Goal: Information Seeking & Learning: Learn about a topic

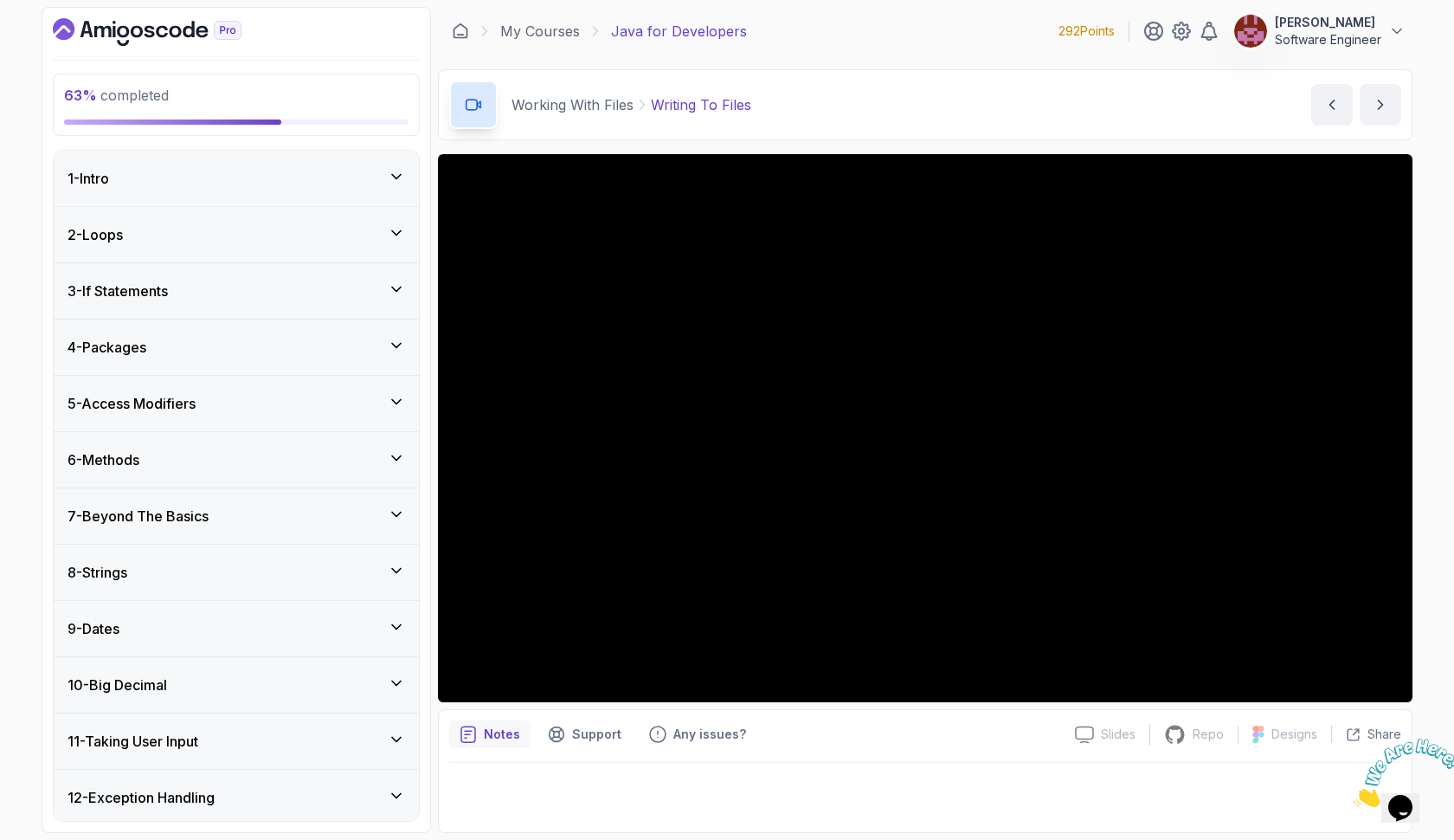
scroll to position [762, 0]
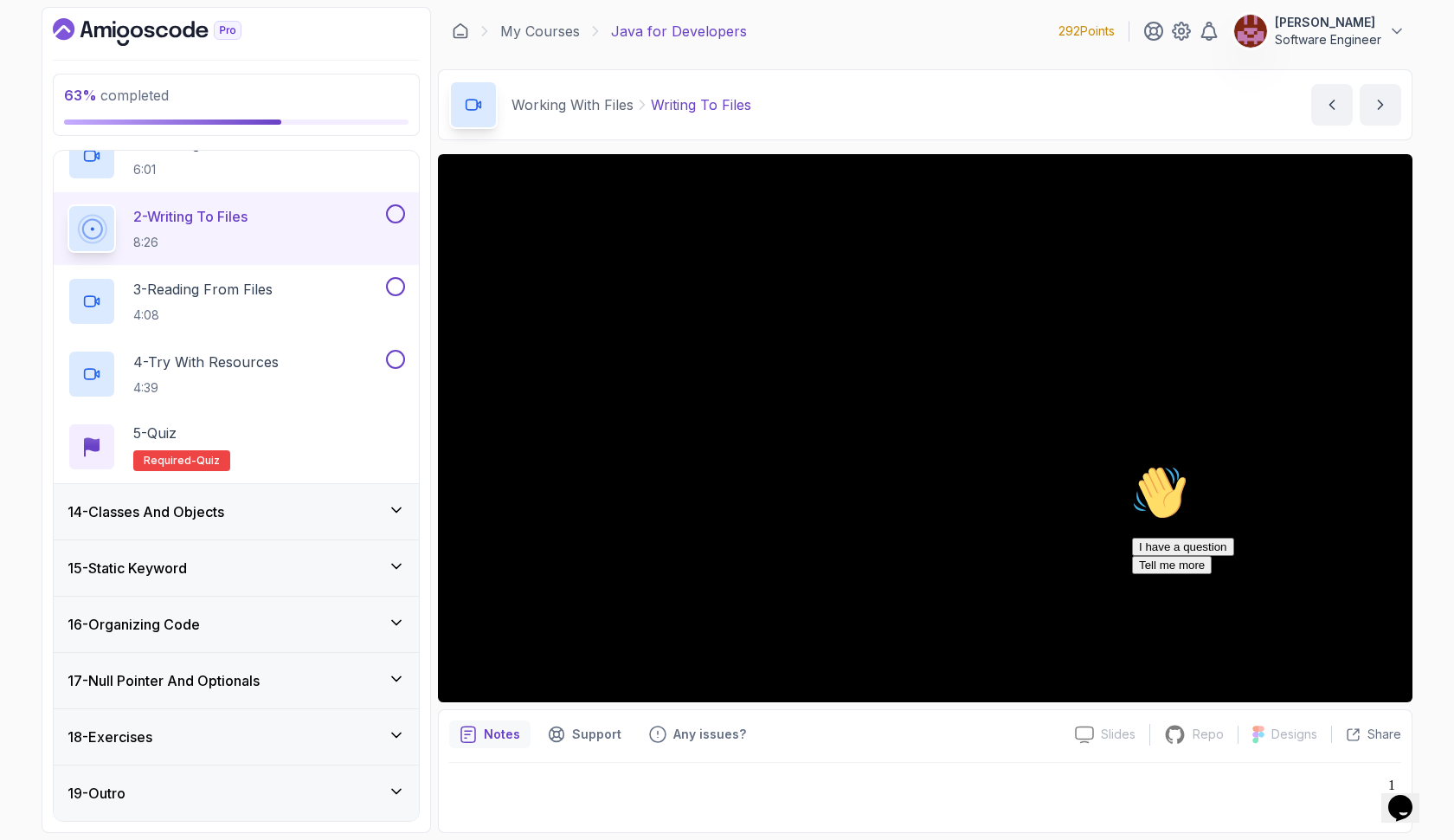
click at [1133, 465] on icon "Chat attention grabber" at bounding box center [1133, 465] width 0 height 0
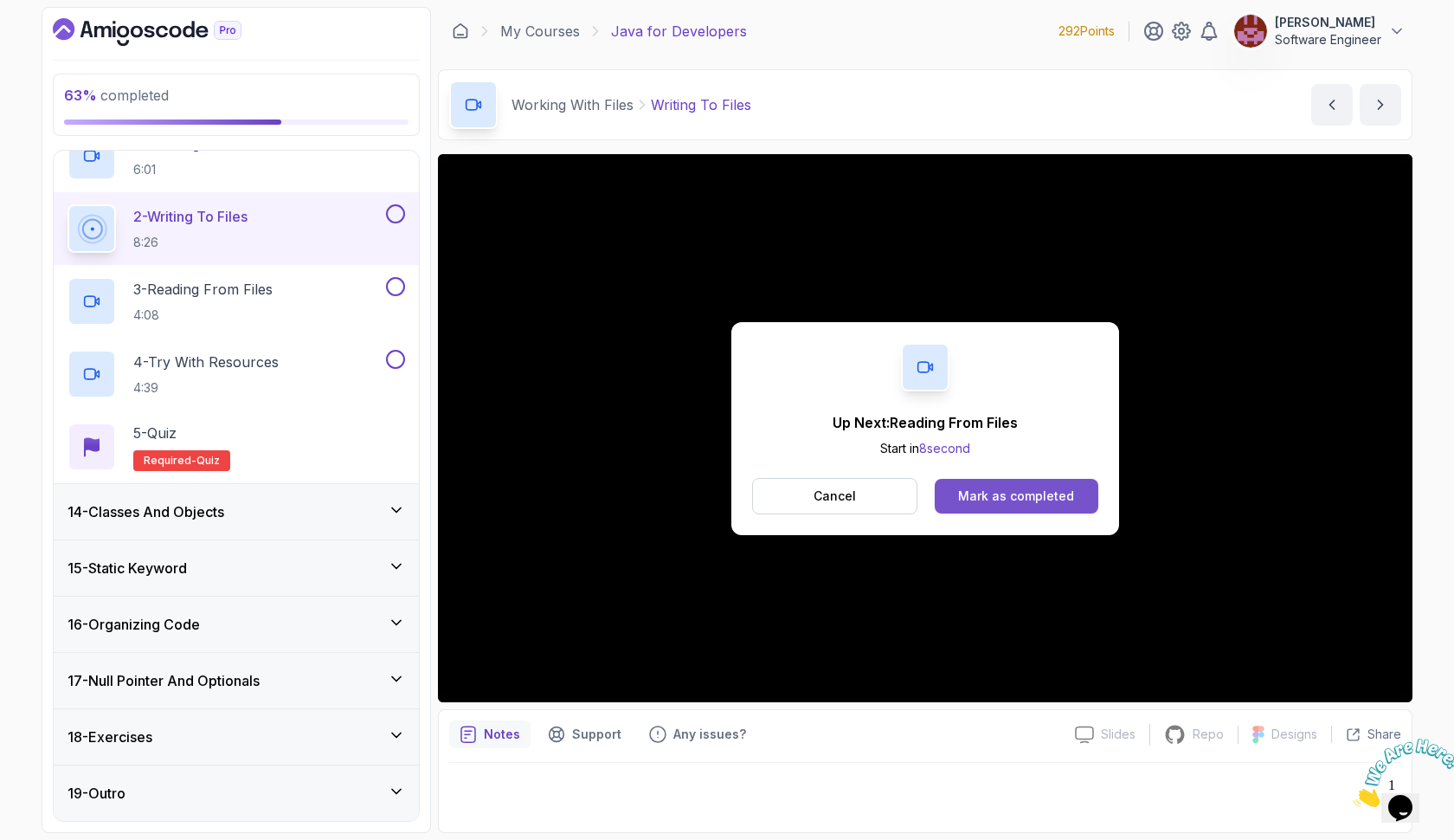
click at [1034, 499] on div "Mark as completed" at bounding box center [1016, 495] width 116 height 17
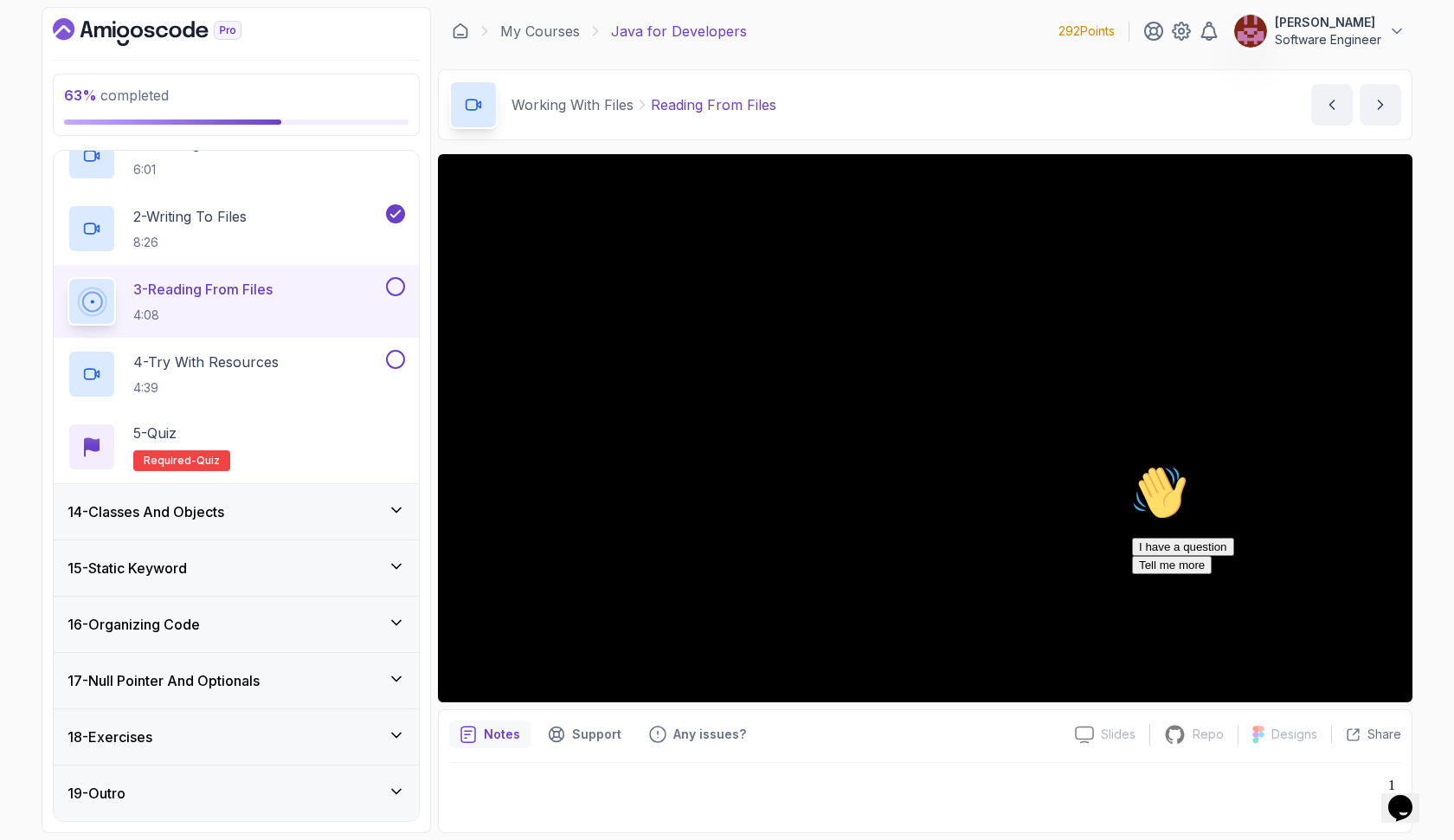
click at [397, 287] on button at bounding box center [395, 286] width 19 height 19
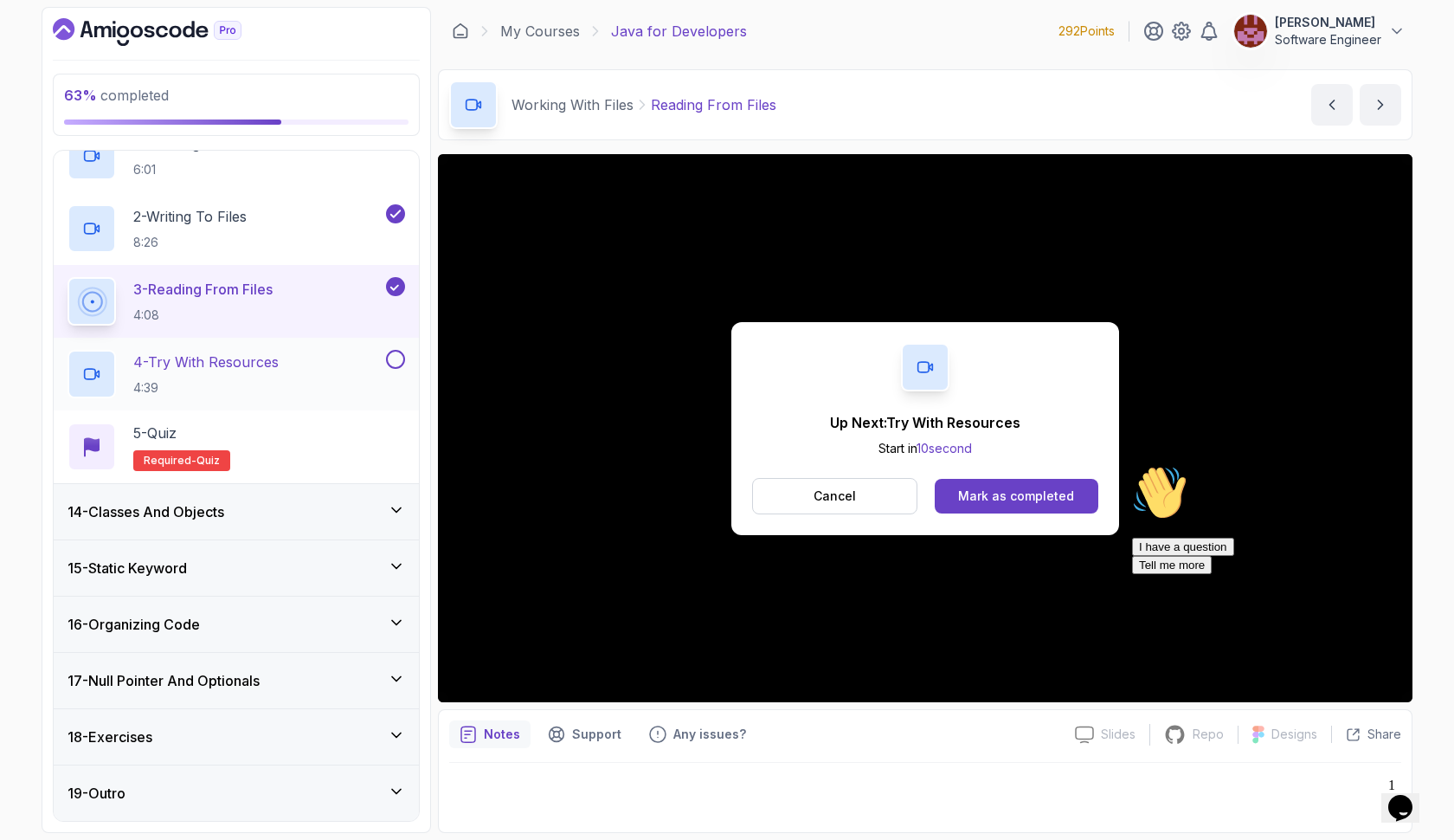
click at [308, 359] on div "4 - Try With Resources 4:39" at bounding box center [224, 374] width 315 height 48
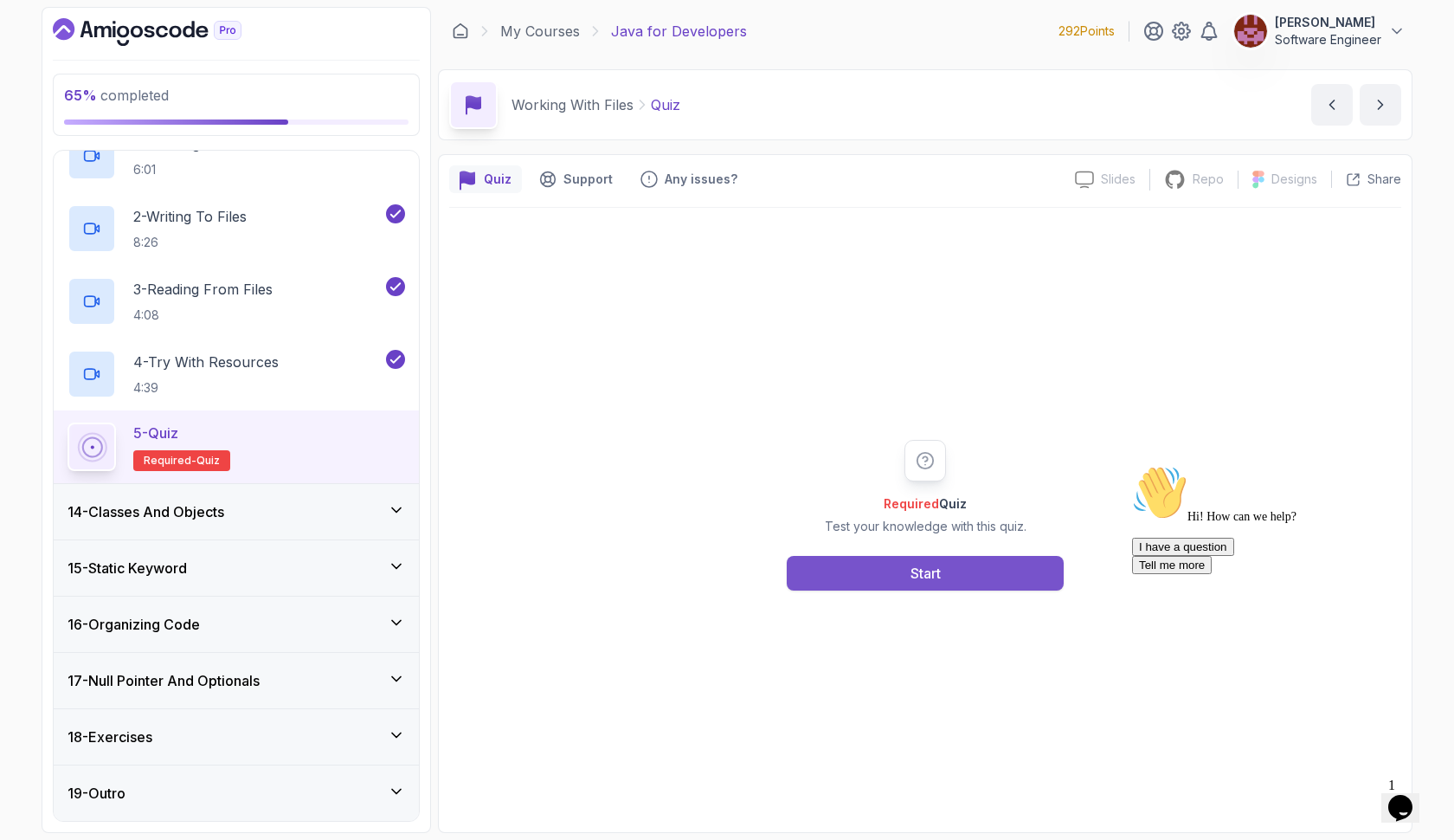
click at [933, 574] on div "Start" at bounding box center [926, 573] width 31 height 21
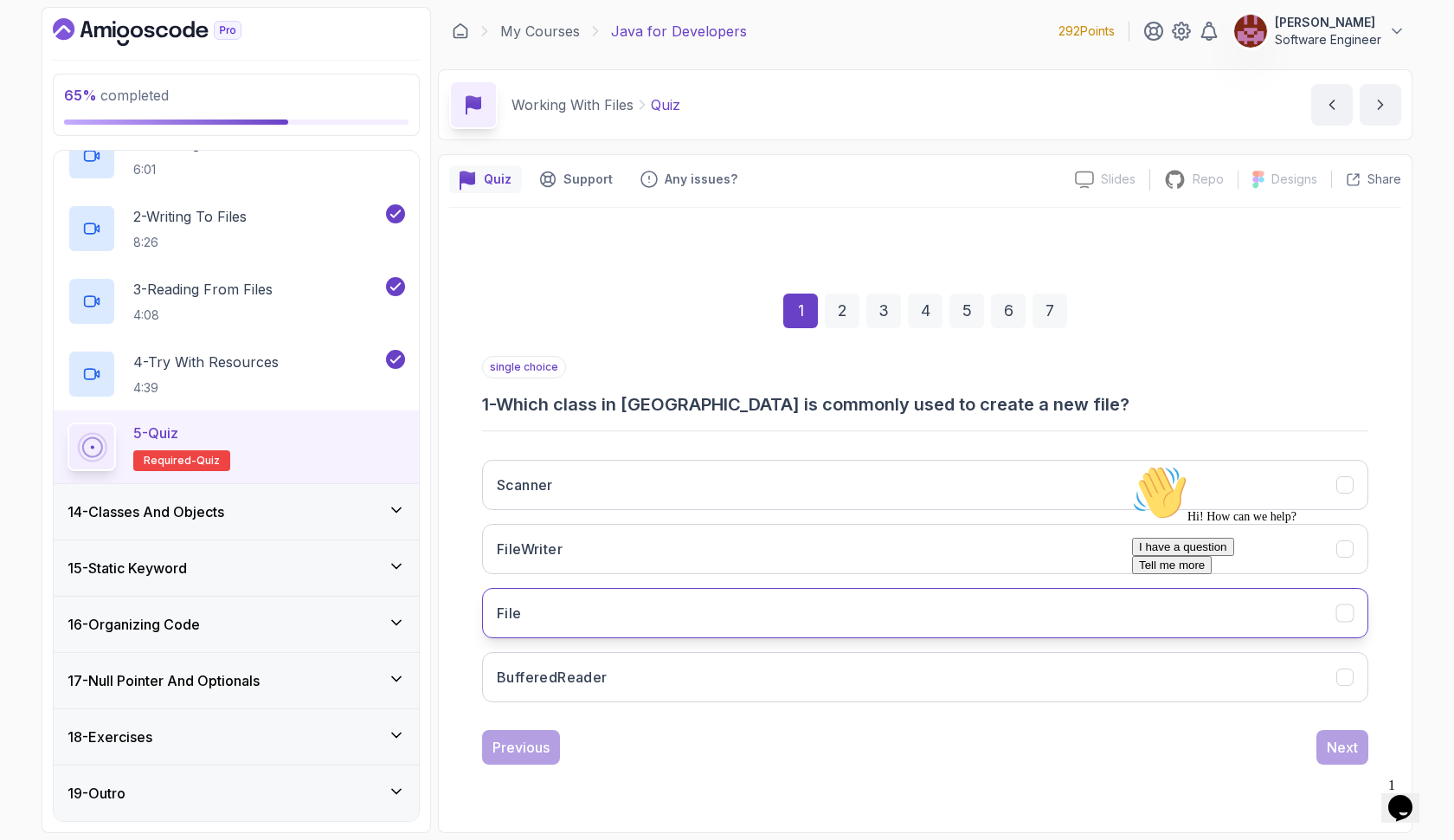
click at [916, 608] on button "File" at bounding box center [925, 613] width 887 height 50
click at [1133, 465] on icon "Chat attention grabber" at bounding box center [1133, 465] width 0 height 0
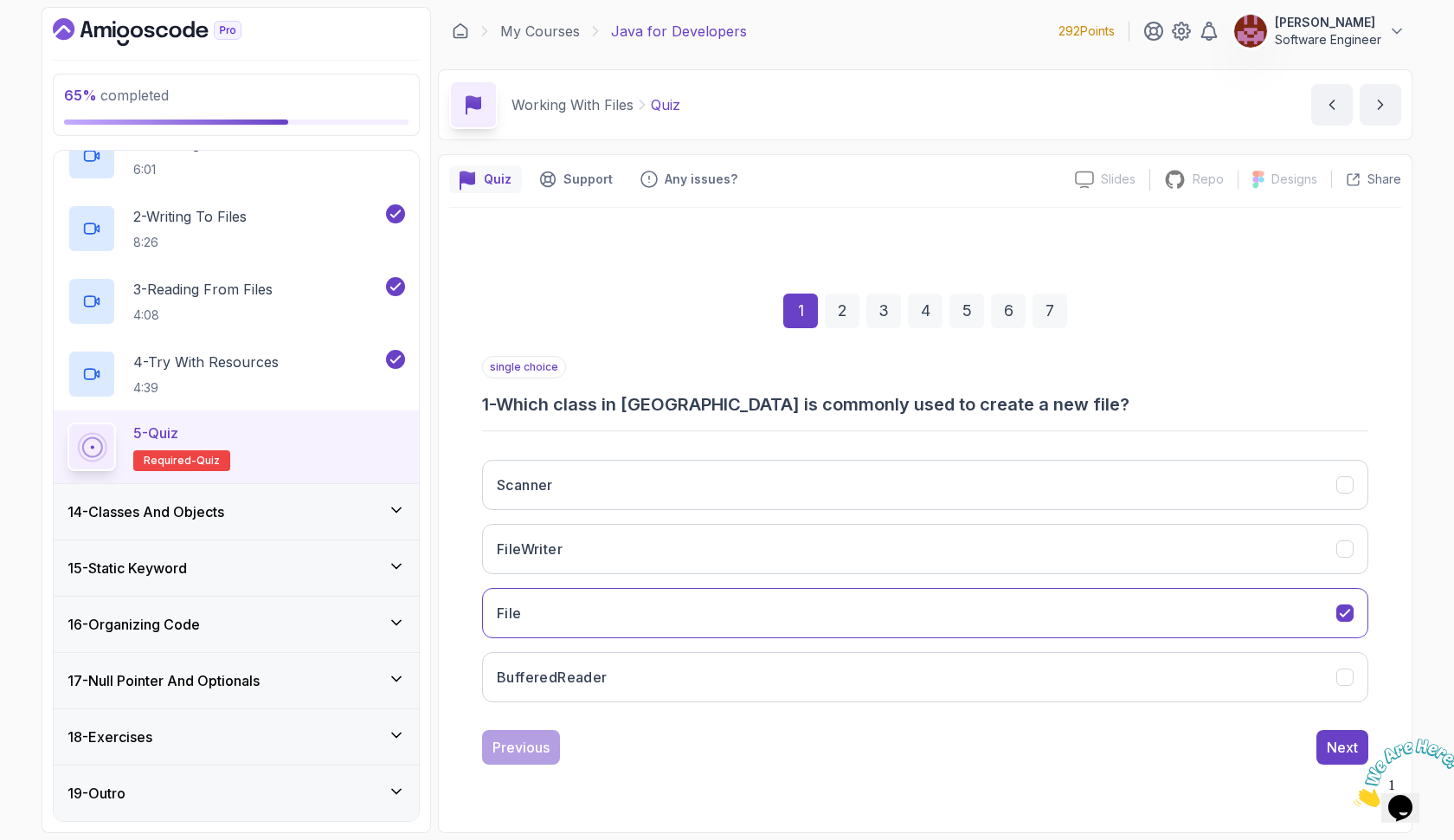
click at [1354, 794] on icon "Close" at bounding box center [1354, 801] width 0 height 14
click at [1351, 745] on div "Next" at bounding box center [1343, 747] width 31 height 21
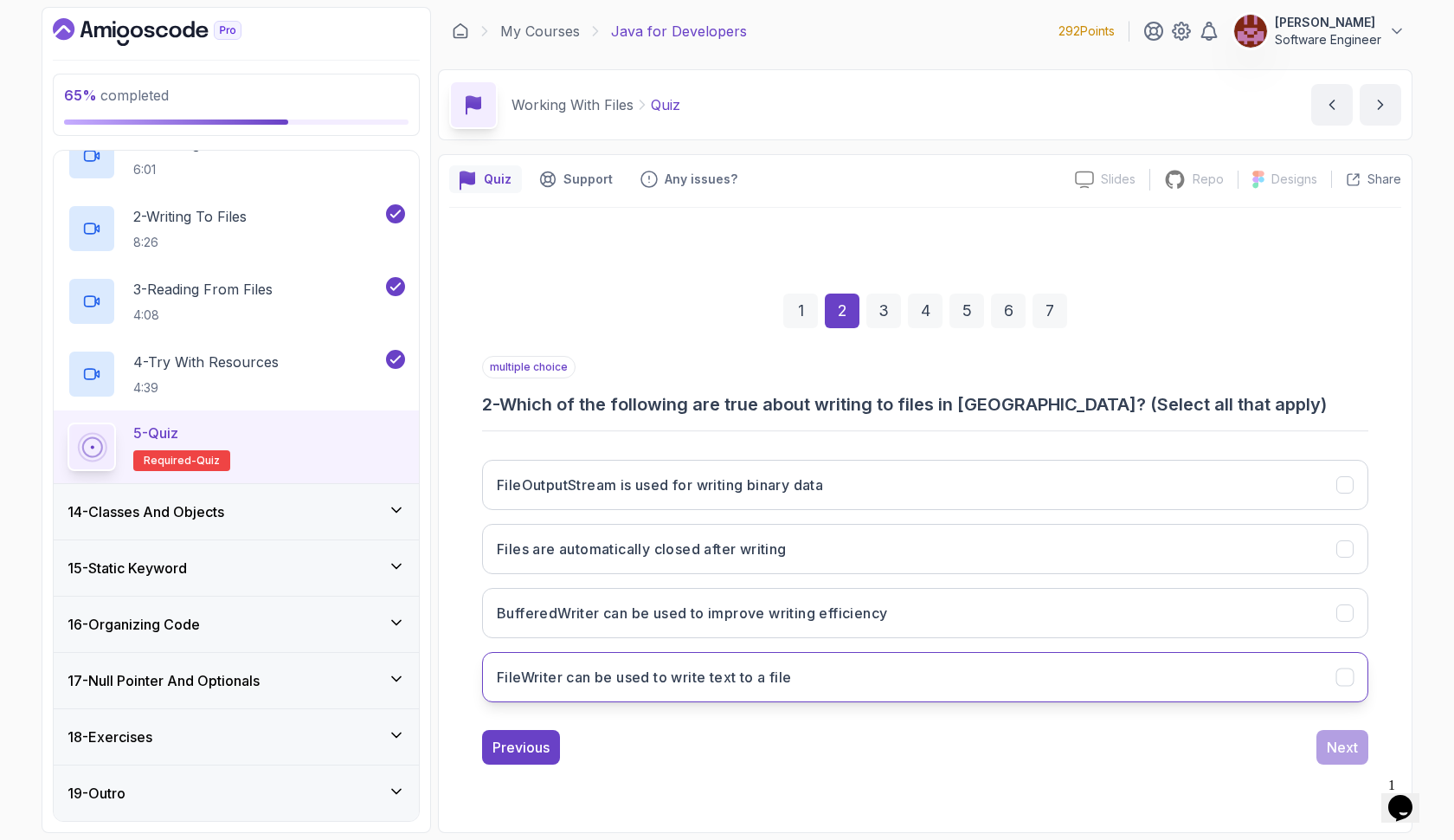
click at [1029, 671] on button "FileWriter can be used to write text to a file" at bounding box center [925, 677] width 887 height 50
click at [1328, 746] on div "Next" at bounding box center [1343, 747] width 31 height 21
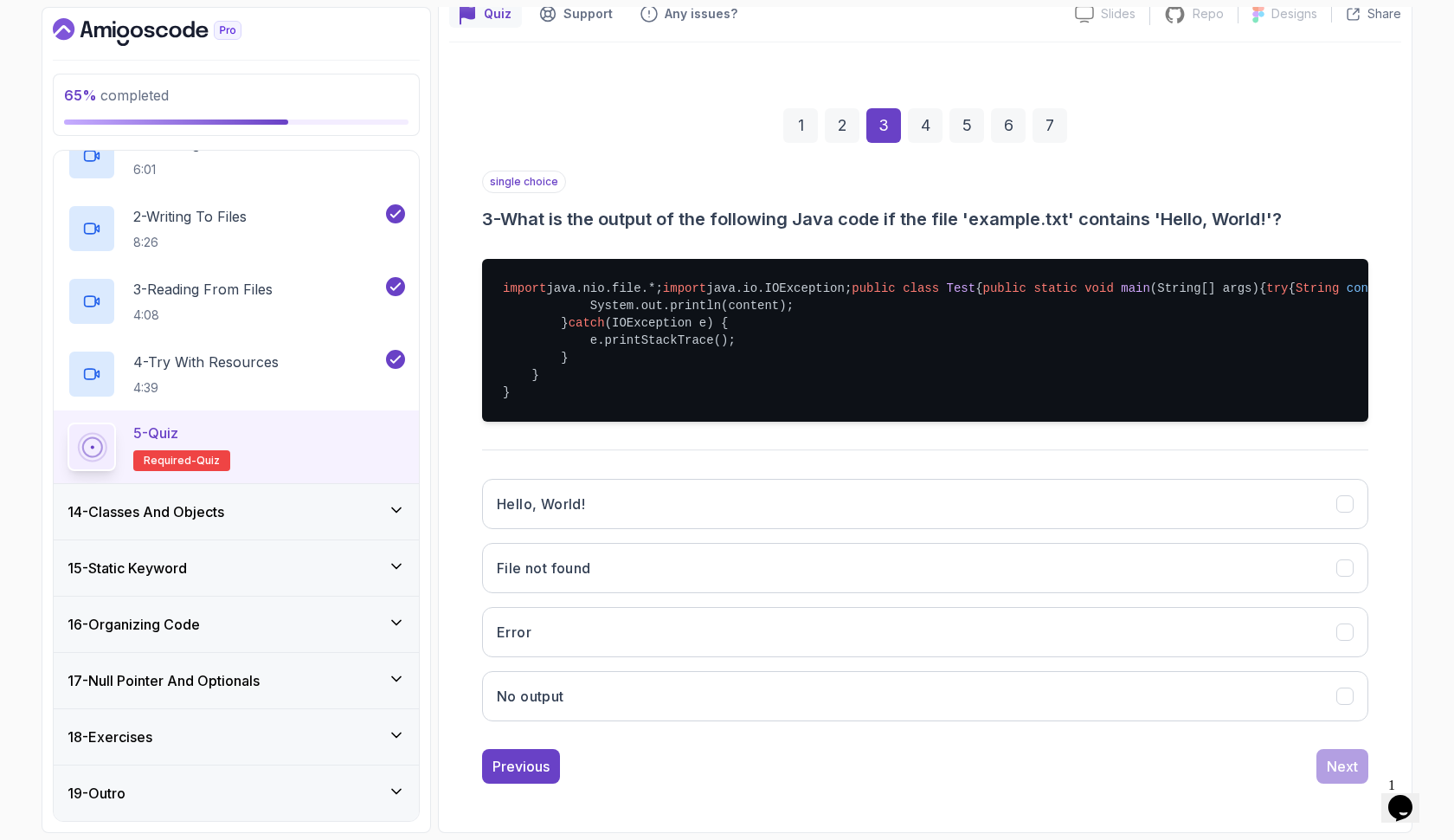
scroll to position [221, 0]
click at [525, 783] on button "Previous" at bounding box center [521, 766] width 78 height 35
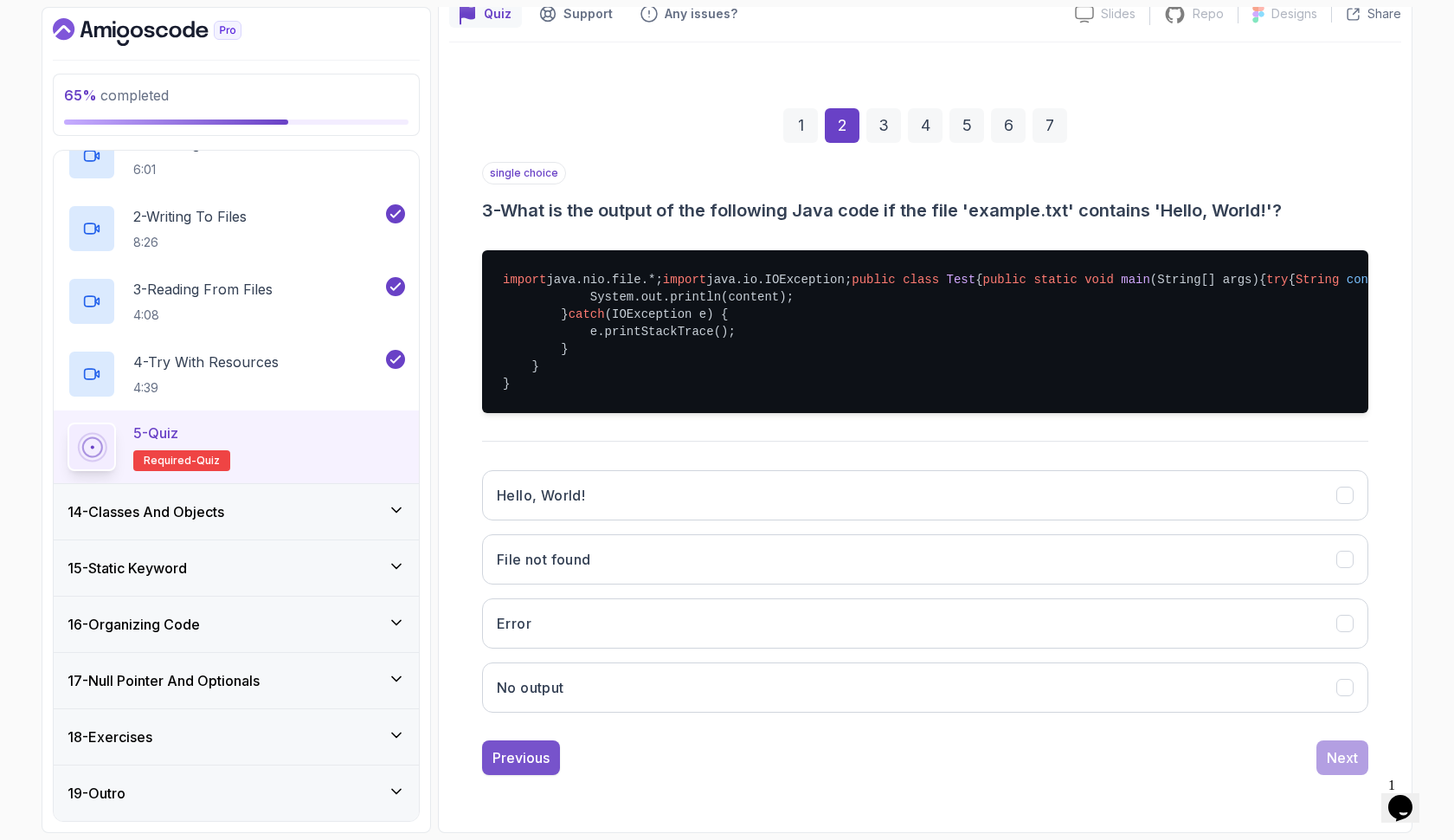
scroll to position [0, 0]
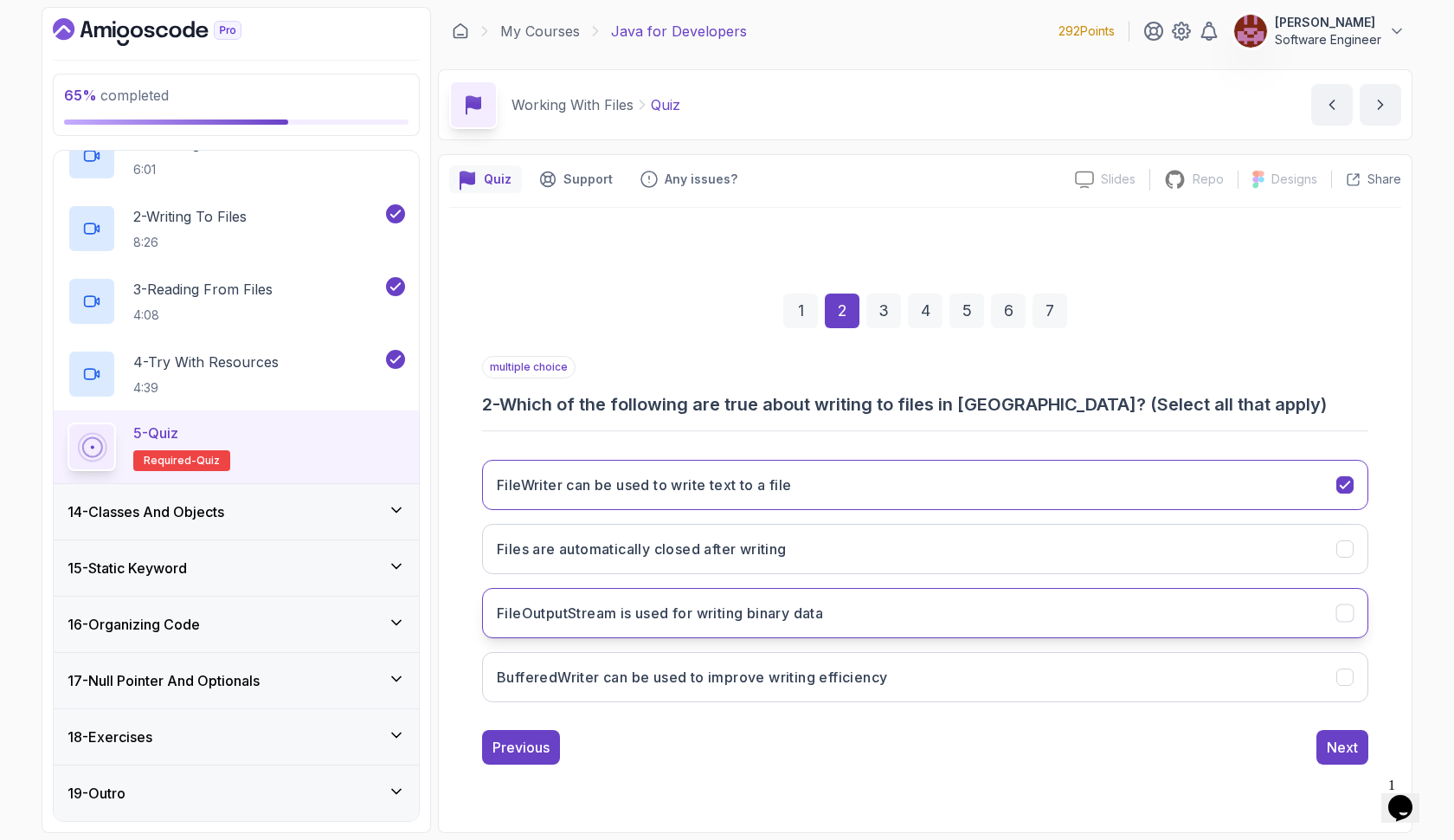
click at [816, 607] on h3 "FileOutputStream is used for writing binary data" at bounding box center [661, 612] width 327 height 21
click at [1334, 744] on div "Next" at bounding box center [1343, 747] width 31 height 21
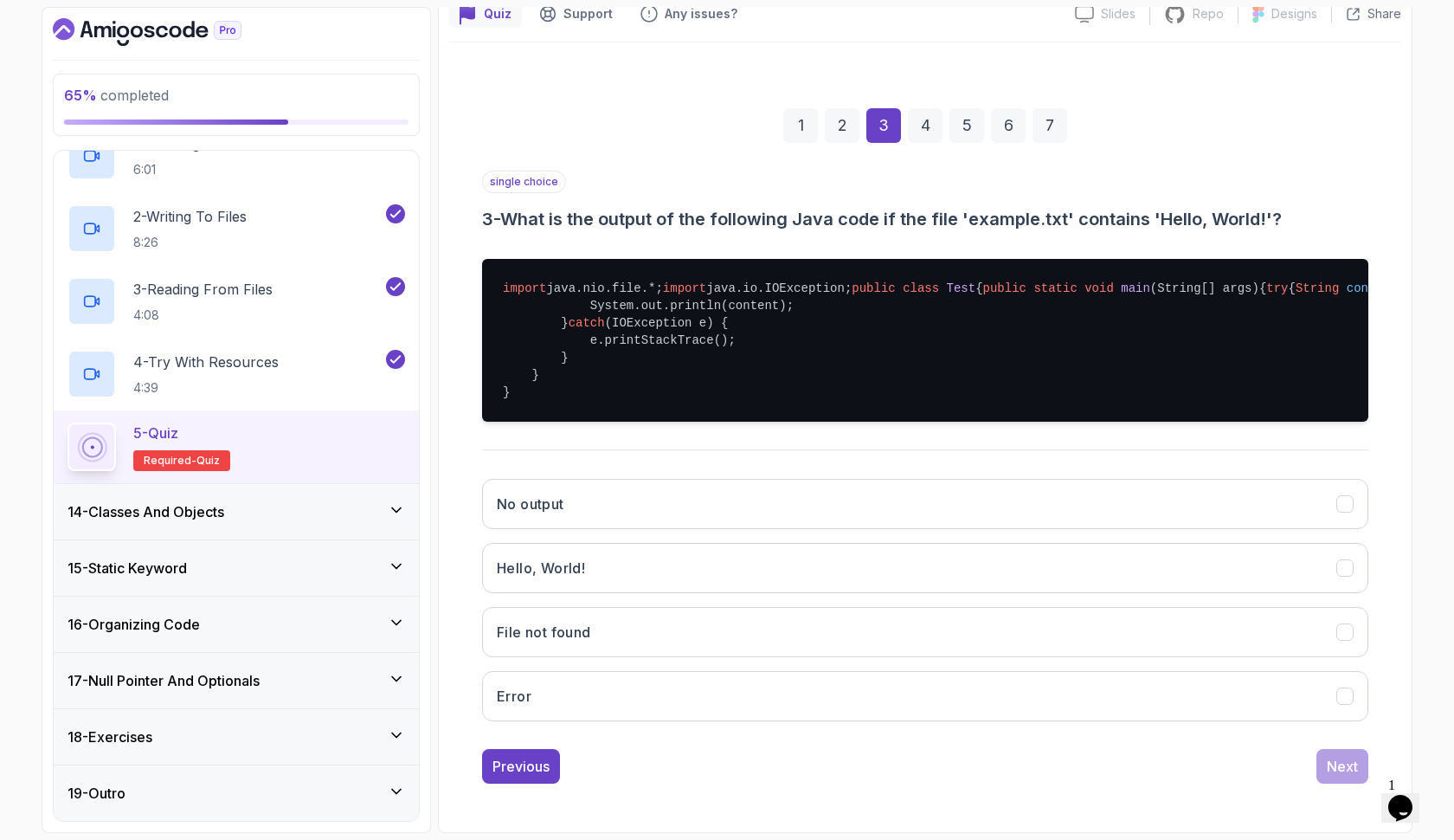
scroll to position [240, 0]
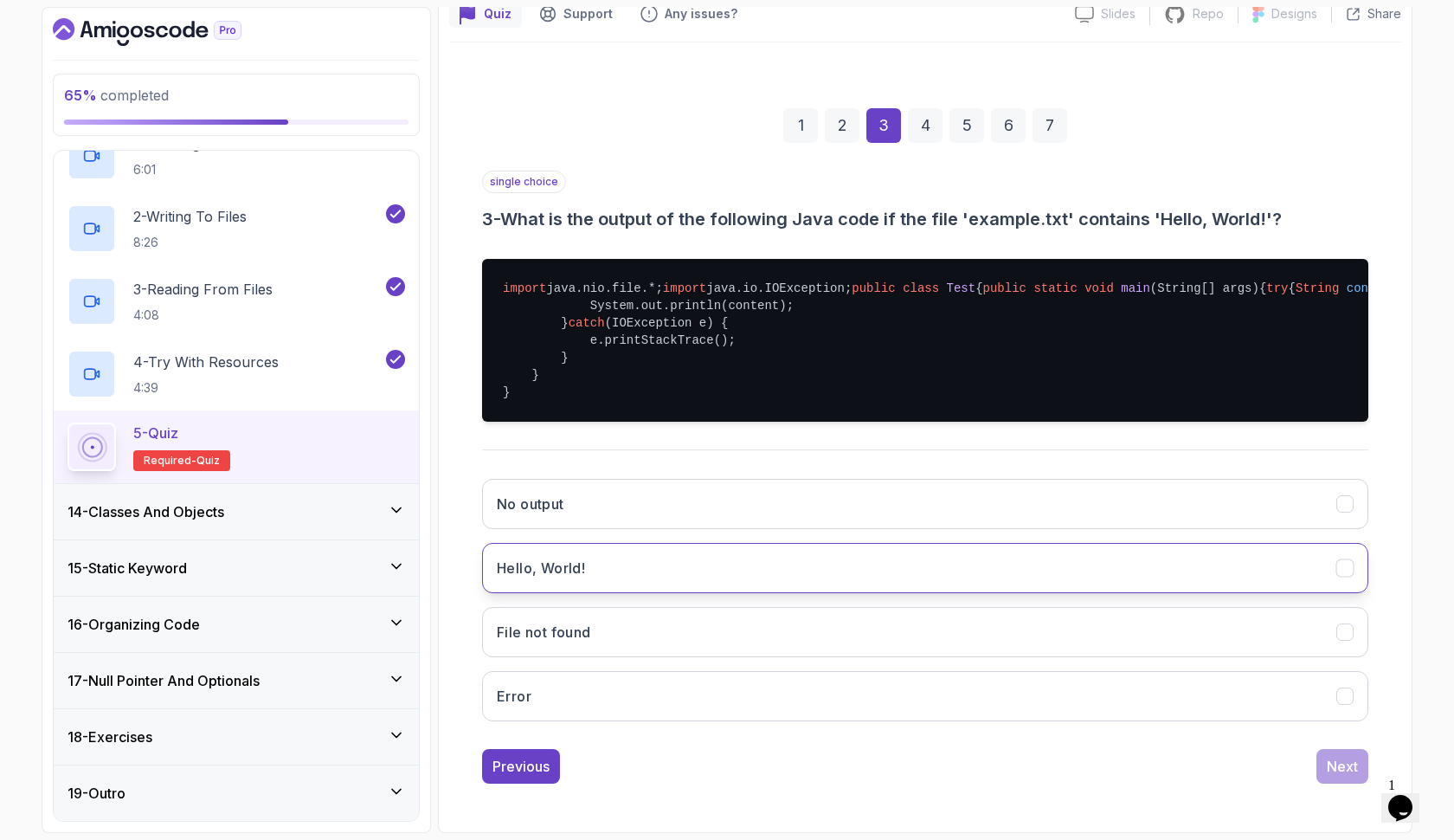
click at [1155, 571] on button "Hello, World!" at bounding box center [925, 568] width 887 height 50
click at [1343, 776] on div "Next" at bounding box center [1343, 766] width 31 height 21
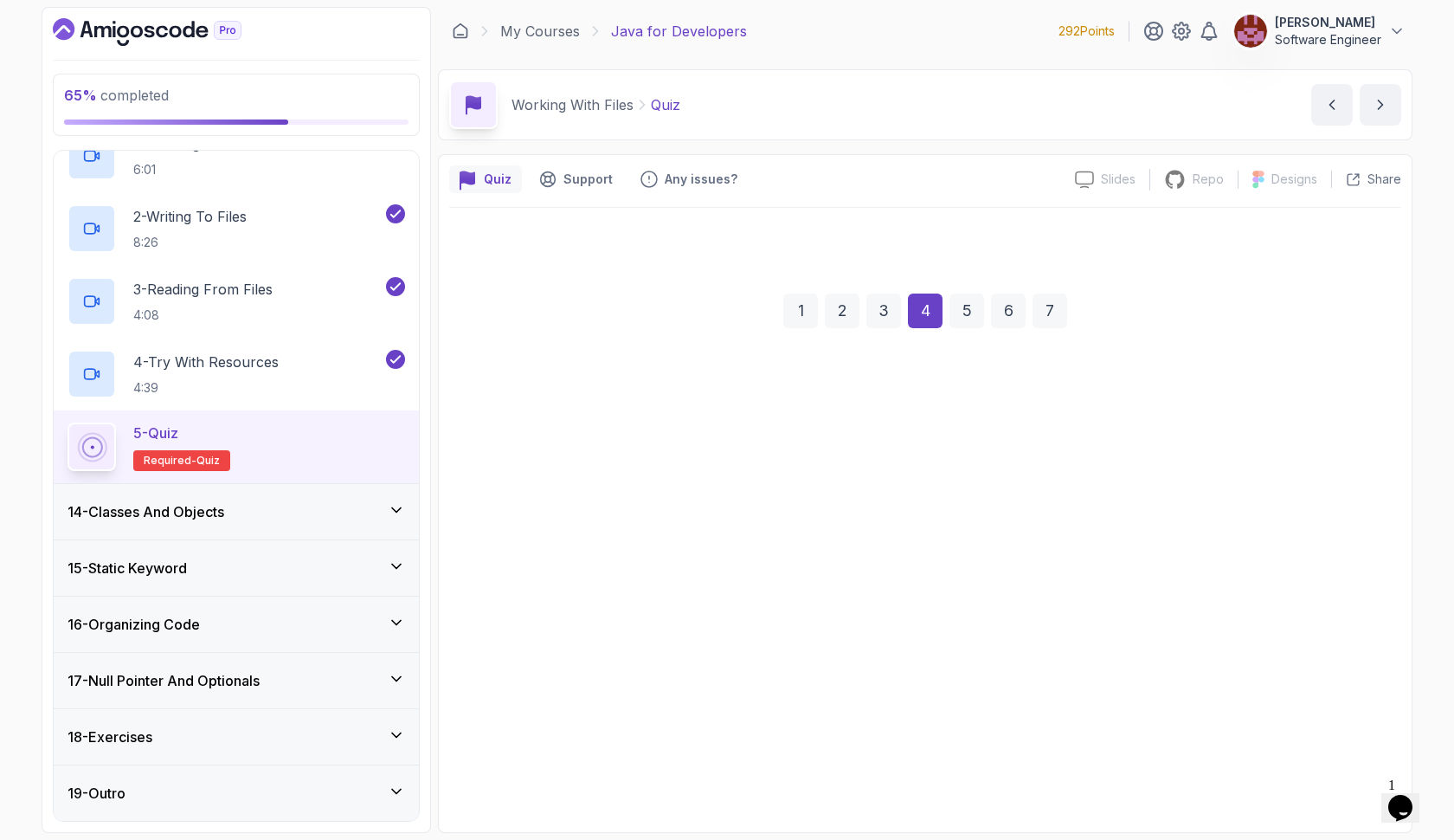
scroll to position [0, 0]
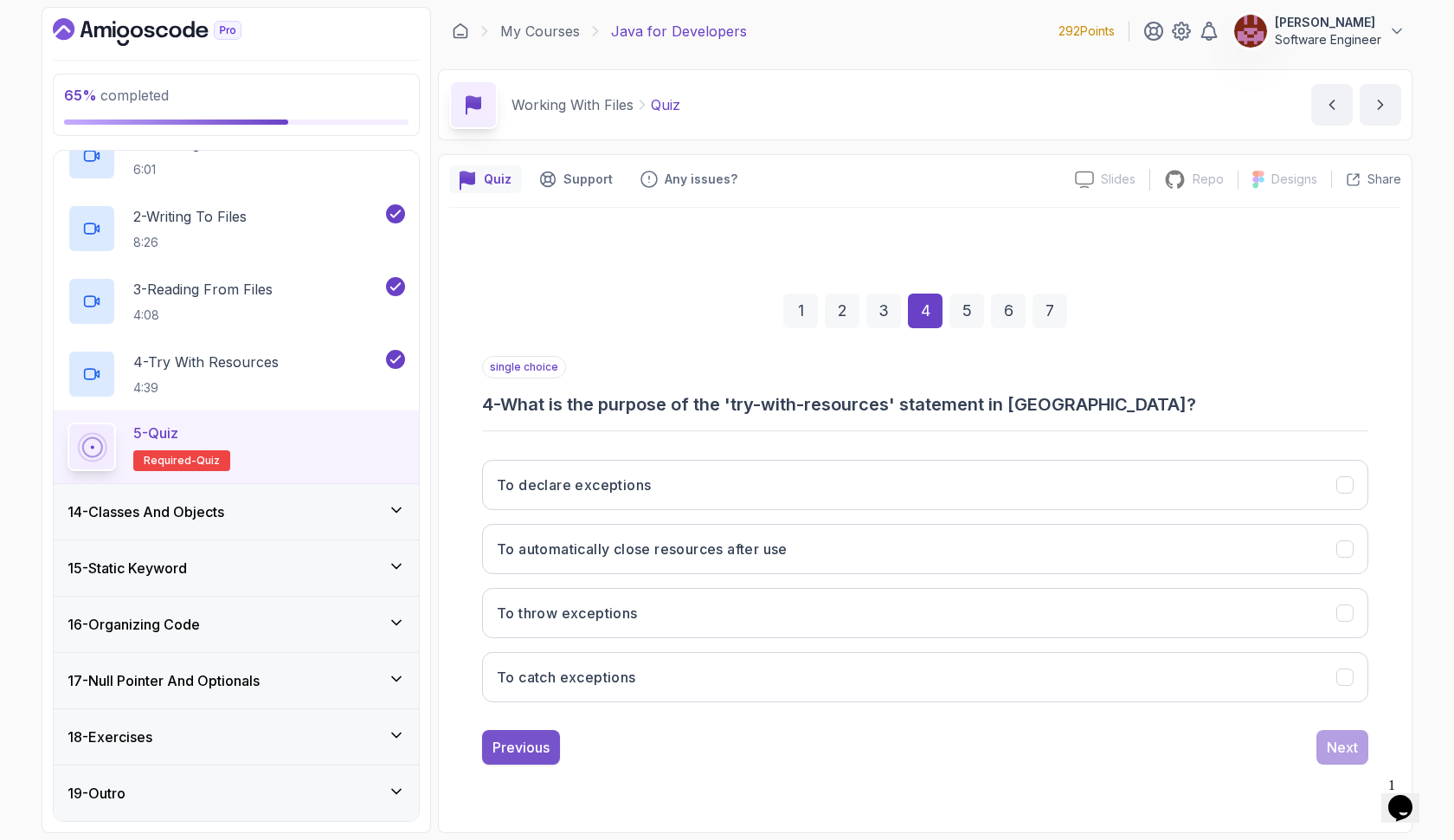
click at [536, 737] on div "Previous" at bounding box center [521, 747] width 57 height 21
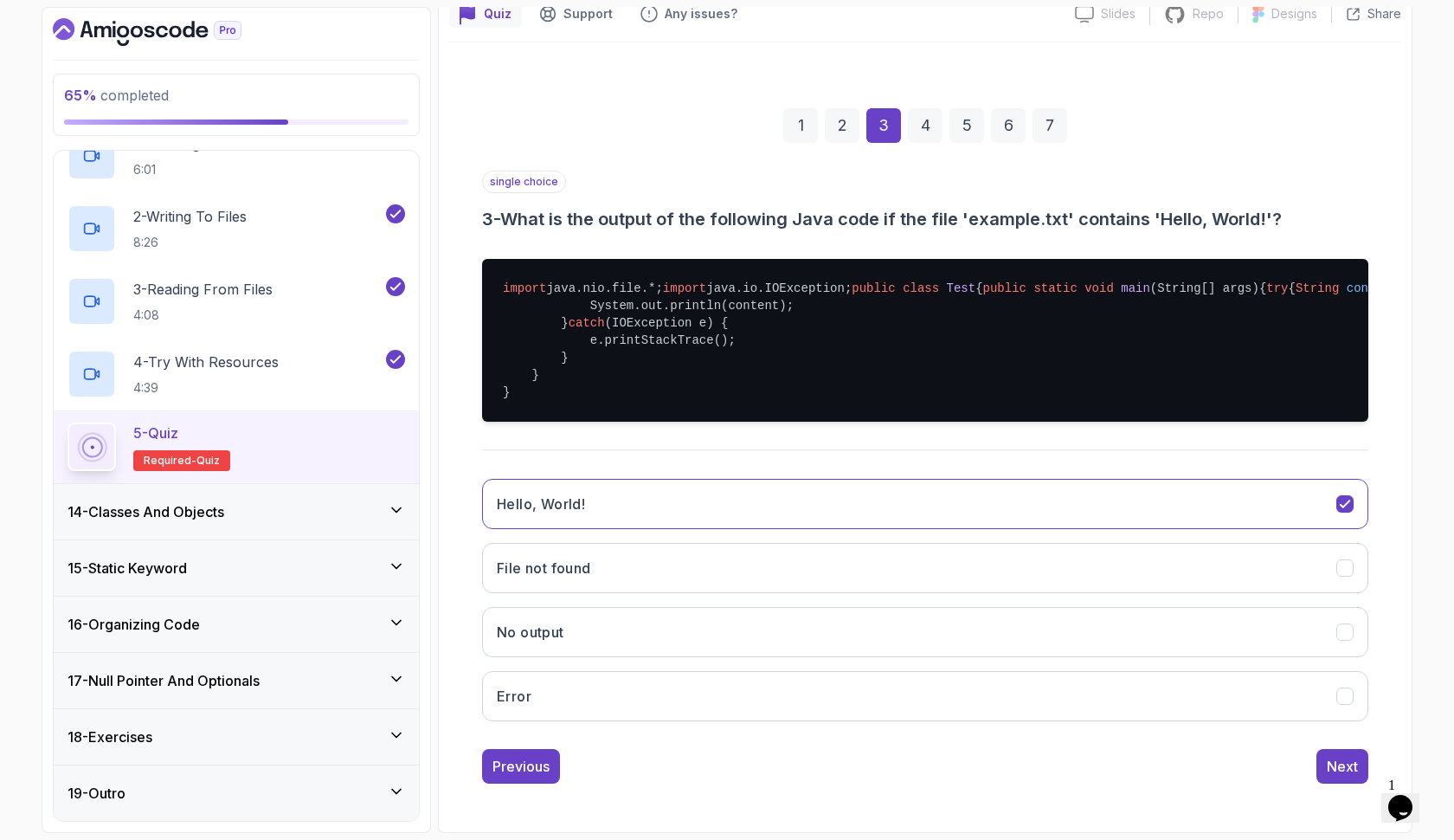
scroll to position [225, 0]
click at [1328, 776] on div "Next" at bounding box center [1343, 766] width 31 height 21
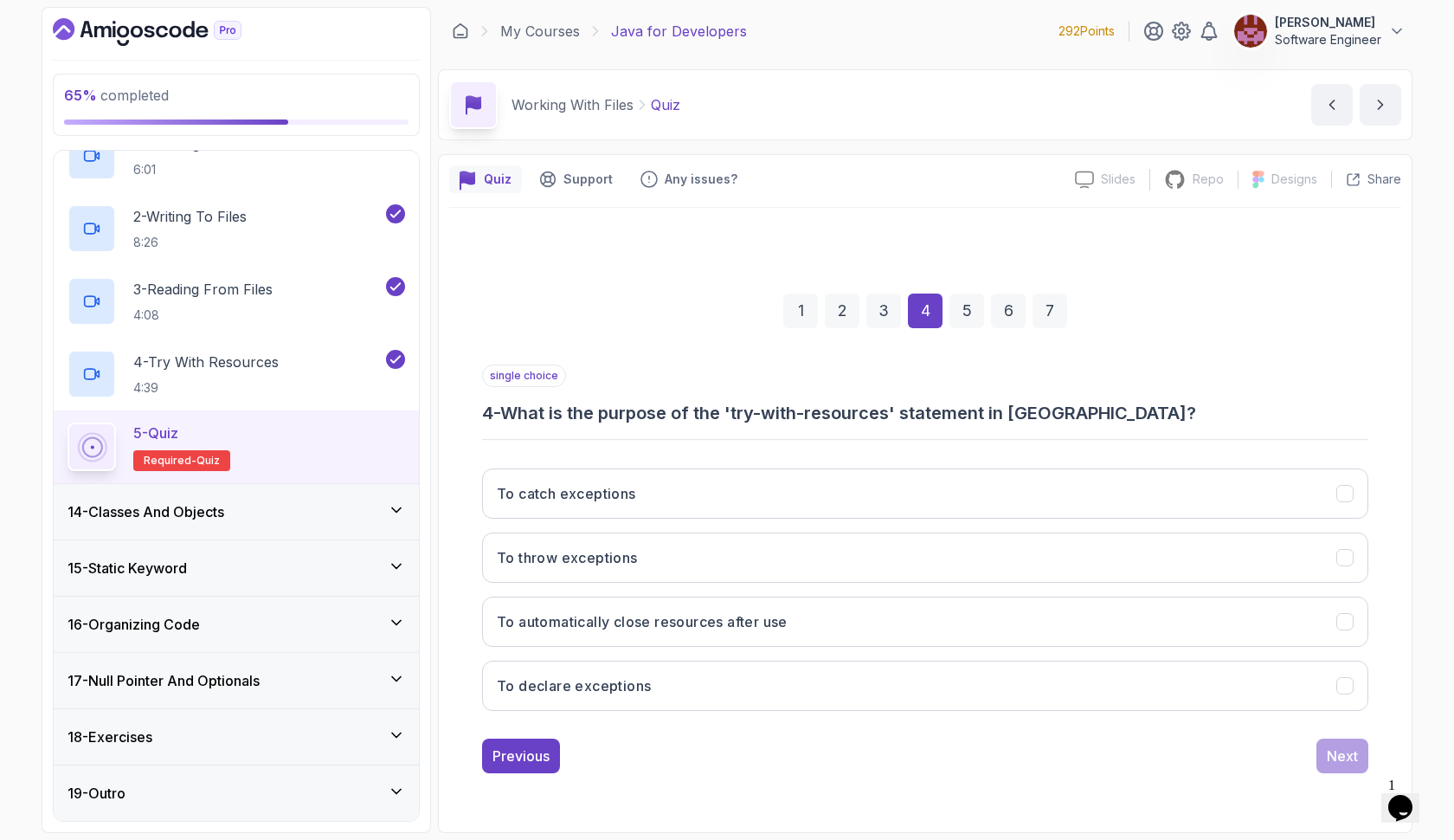
scroll to position [0, 0]
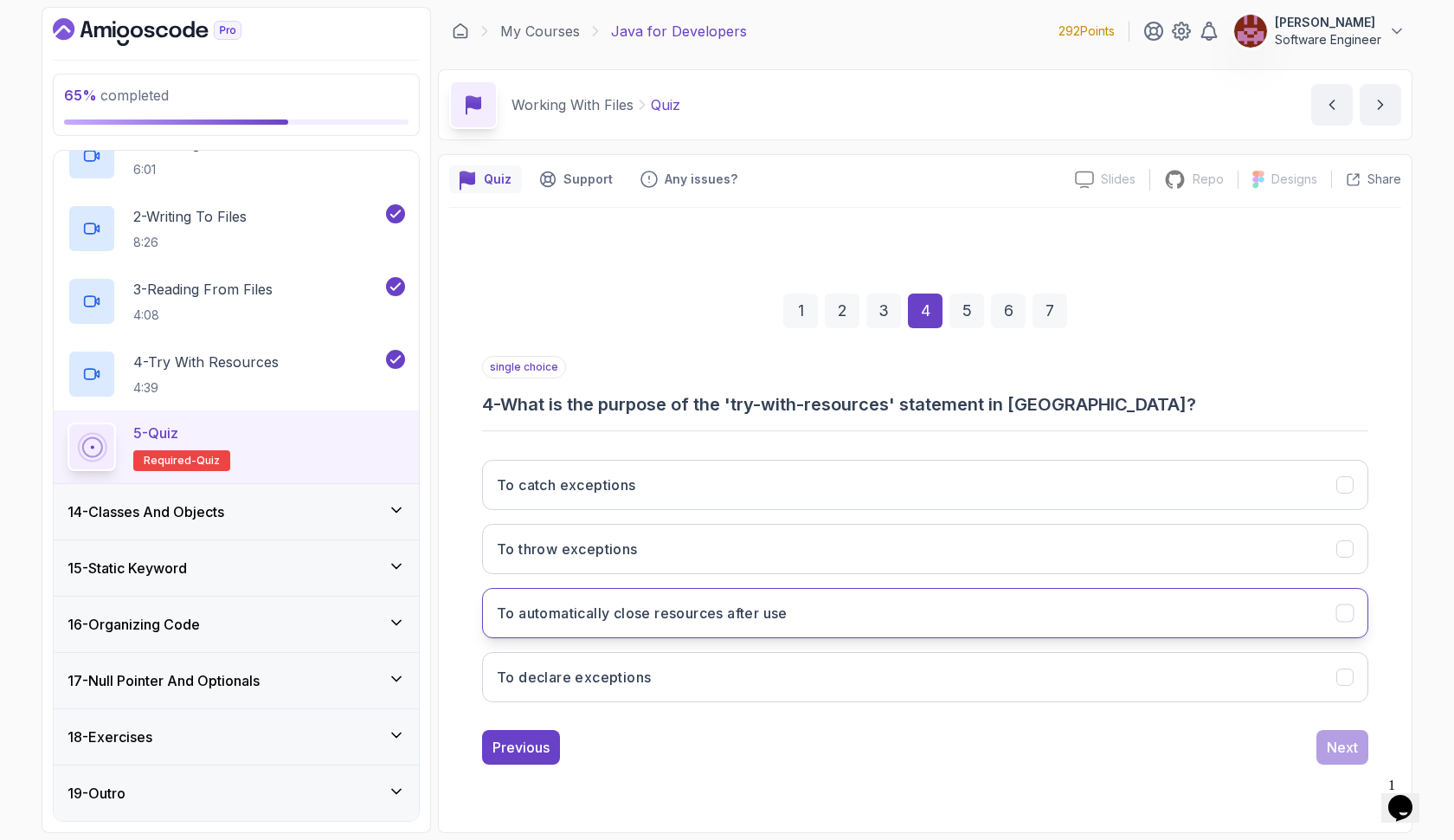
click at [1009, 615] on button "To automatically close resources after use" at bounding box center [925, 613] width 887 height 50
click at [1327, 750] on div "Next" at bounding box center [1343, 747] width 31 height 21
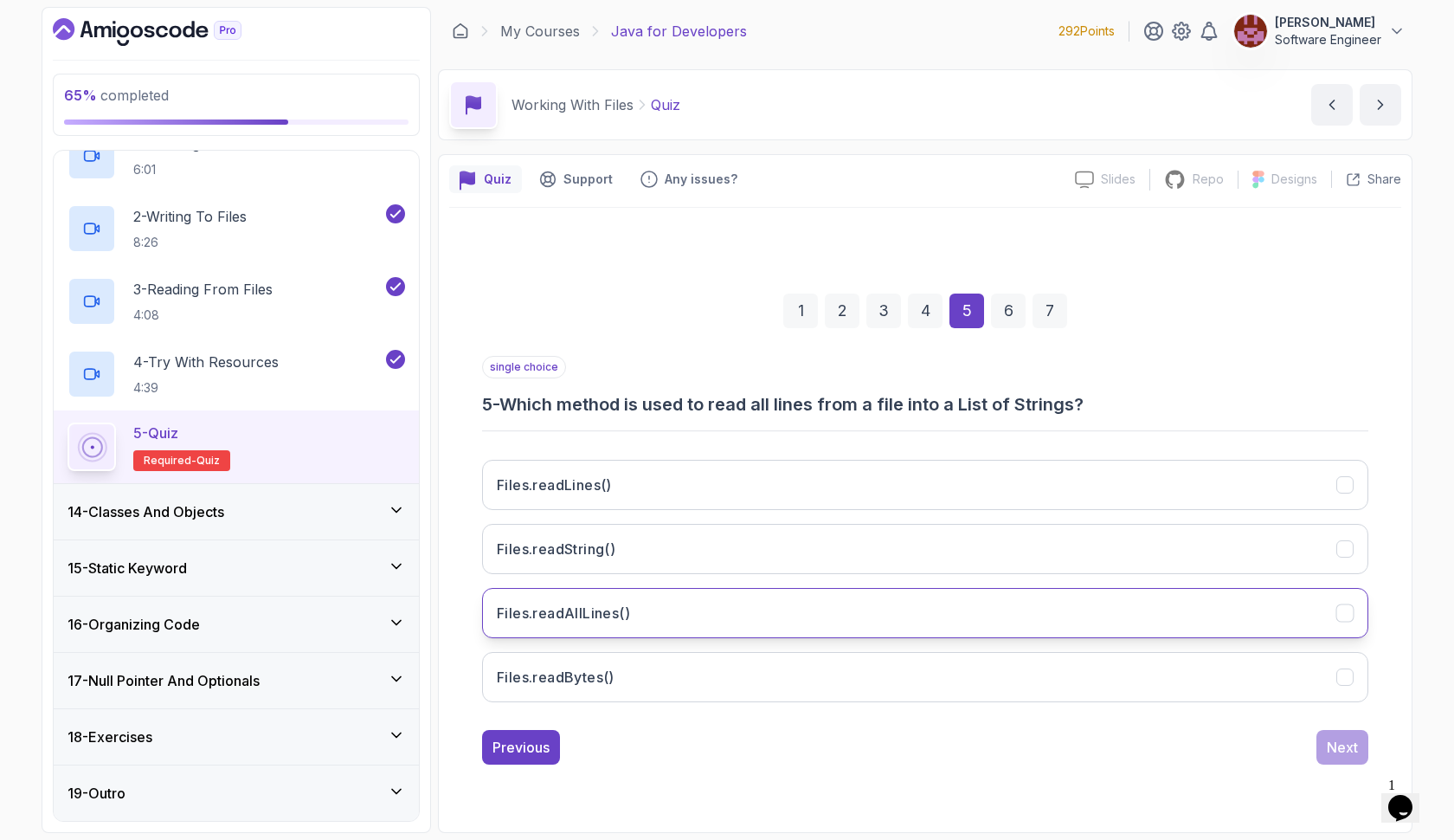
click at [1246, 607] on button "Files.readAllLines()" at bounding box center [925, 613] width 887 height 50
click at [1332, 751] on div "Next" at bounding box center [1343, 747] width 31 height 21
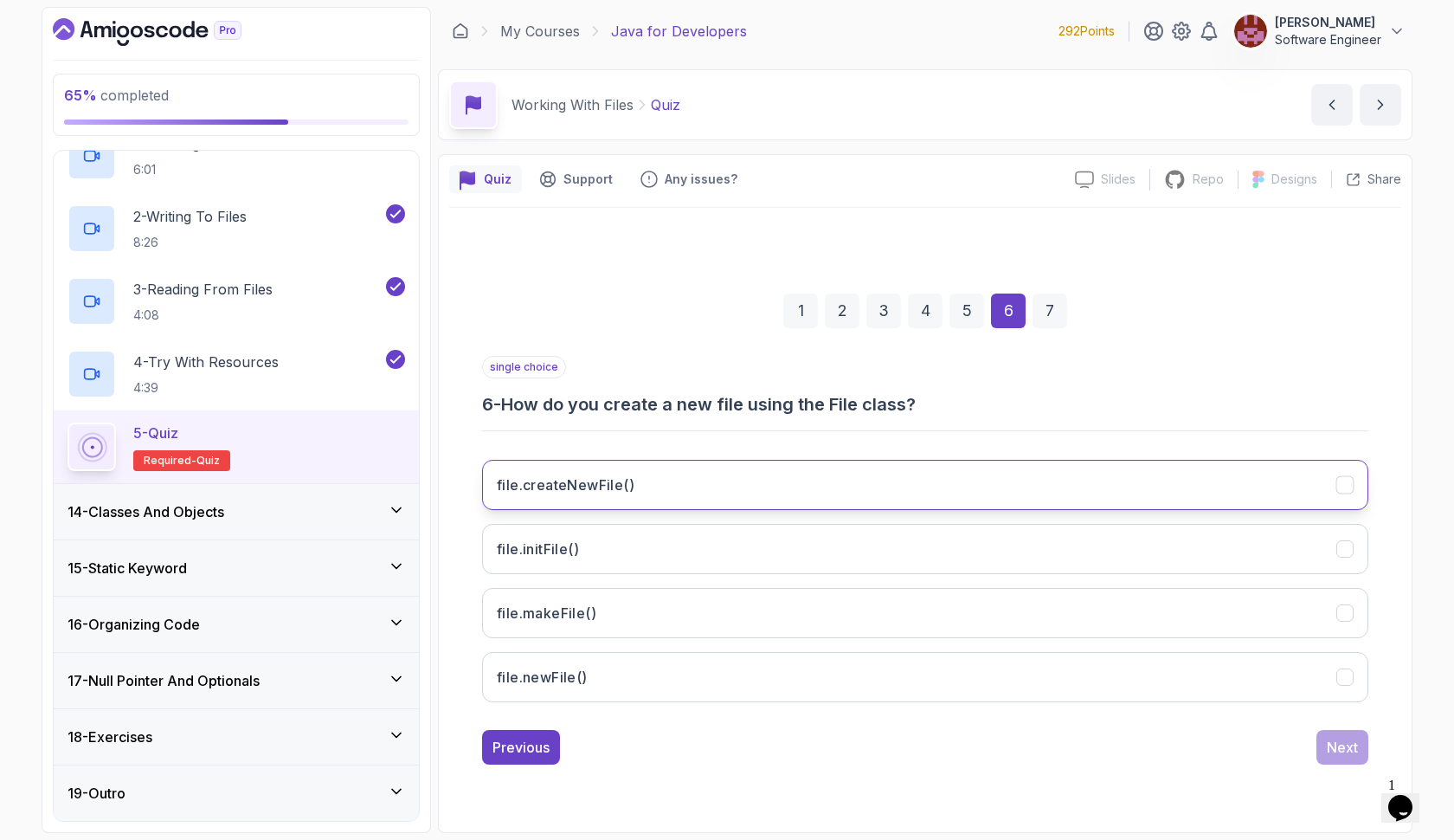
click at [898, 476] on button "file.createNewFile()" at bounding box center [925, 485] width 887 height 50
click at [1327, 749] on div "Next" at bounding box center [1343, 747] width 31 height 21
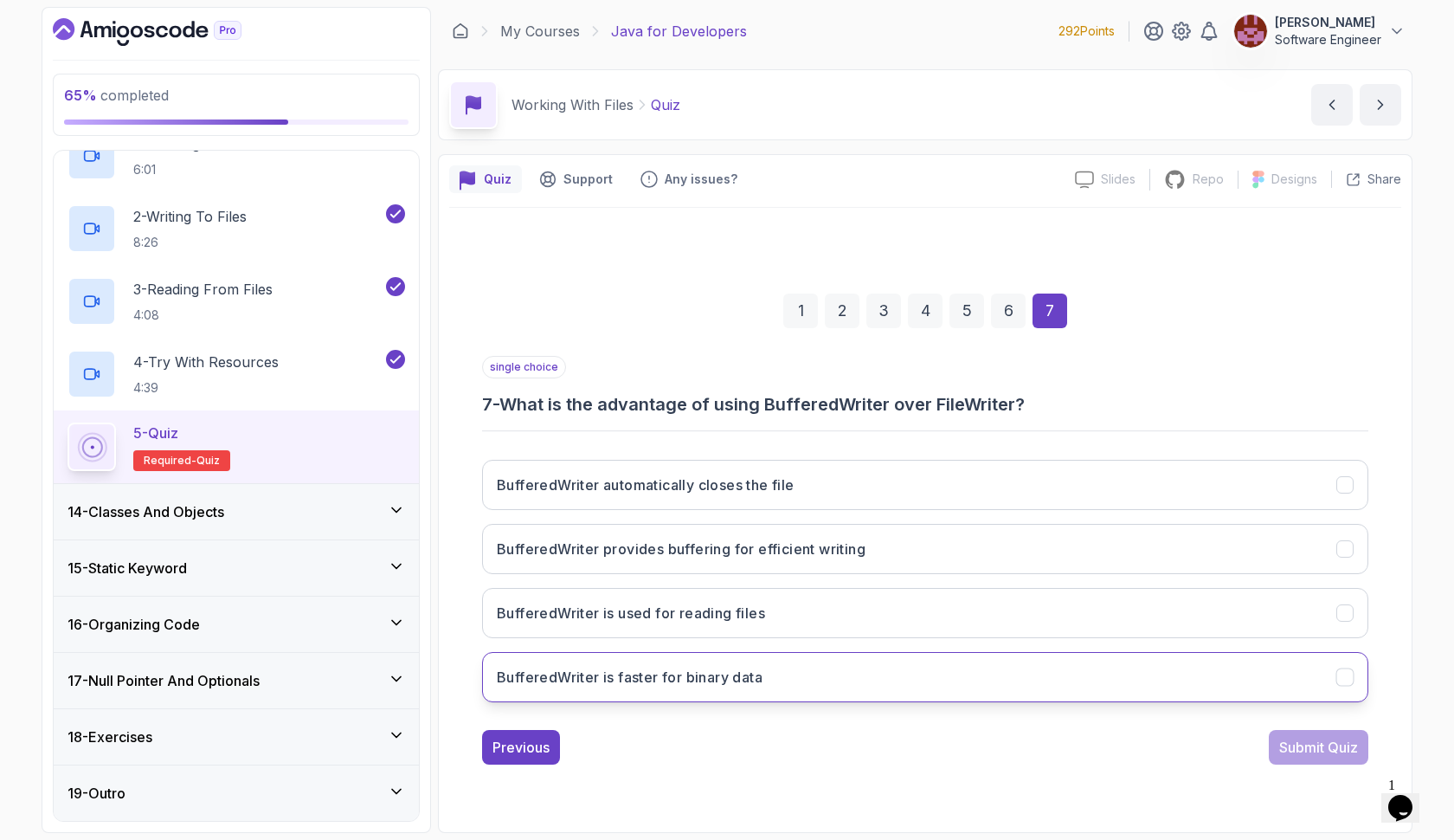
click at [1160, 686] on button "BufferedWriter is faster for binary data" at bounding box center [925, 677] width 887 height 50
click at [1303, 747] on div "Submit Quiz" at bounding box center [1319, 747] width 79 height 21
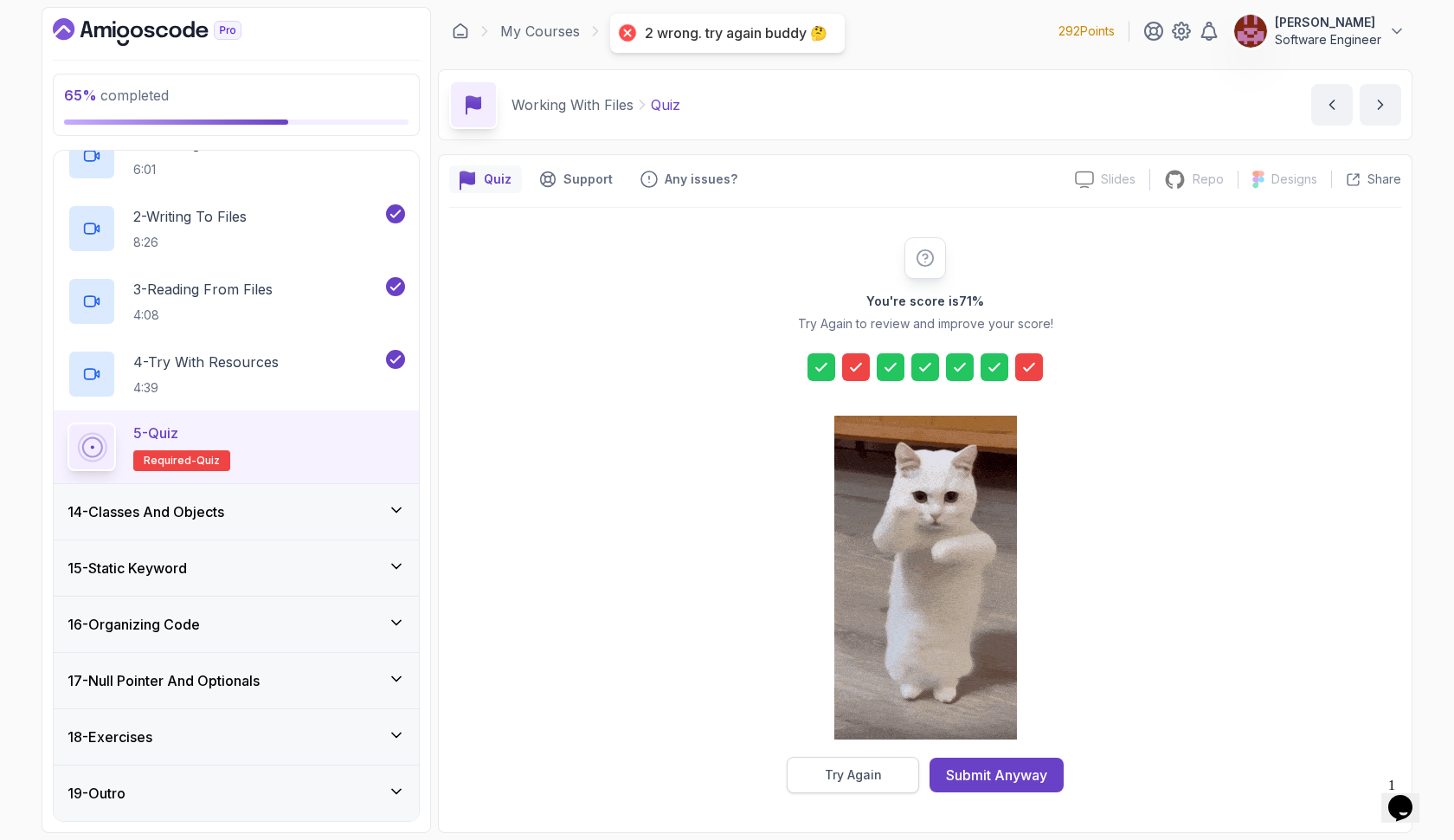
click at [828, 780] on div "Try Again" at bounding box center [854, 774] width 57 height 17
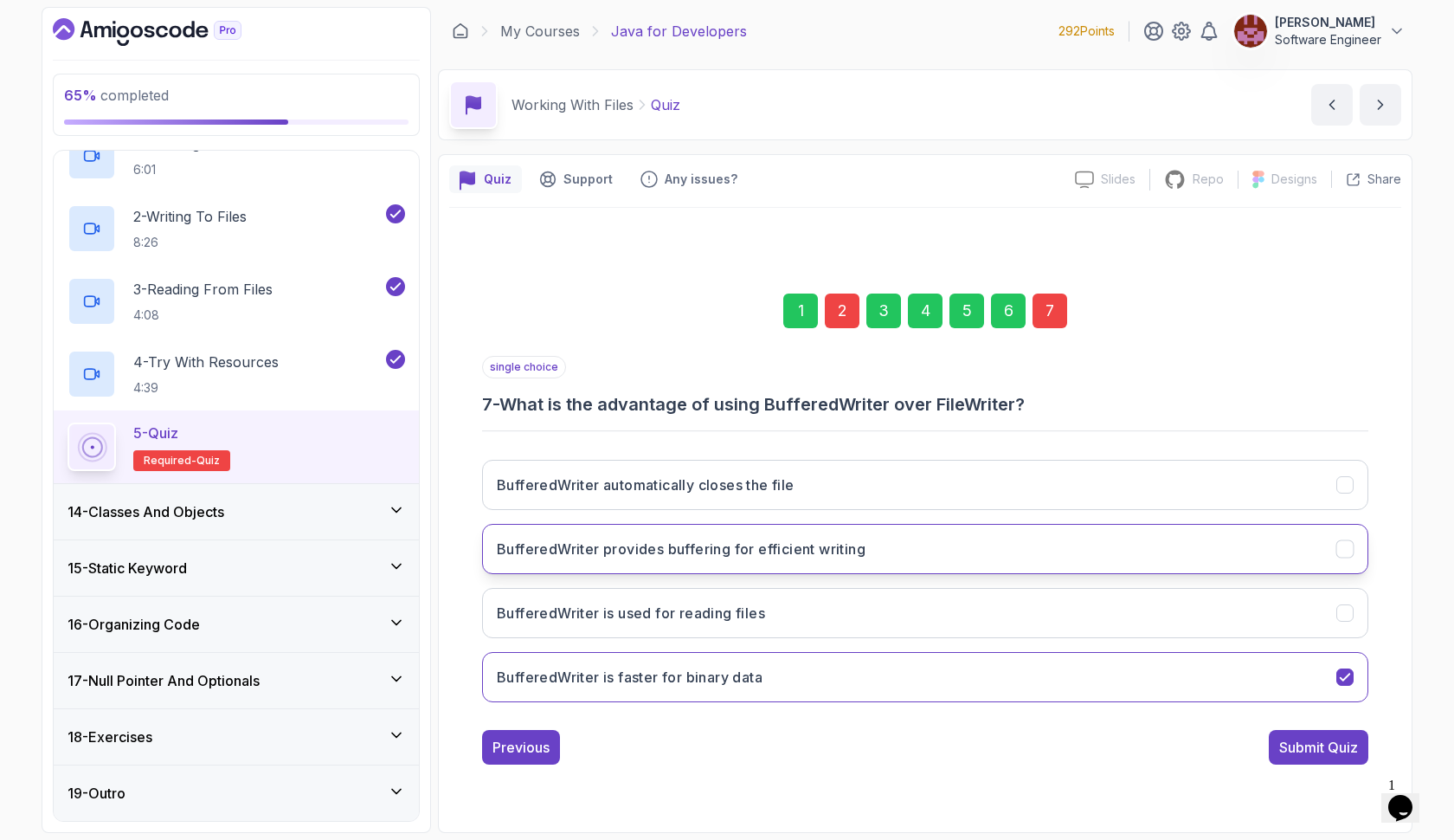
click at [962, 561] on button "BufferedWriter provides buffering for efficient writing" at bounding box center [925, 549] width 887 height 50
click at [841, 315] on div "2" at bounding box center [842, 311] width 35 height 35
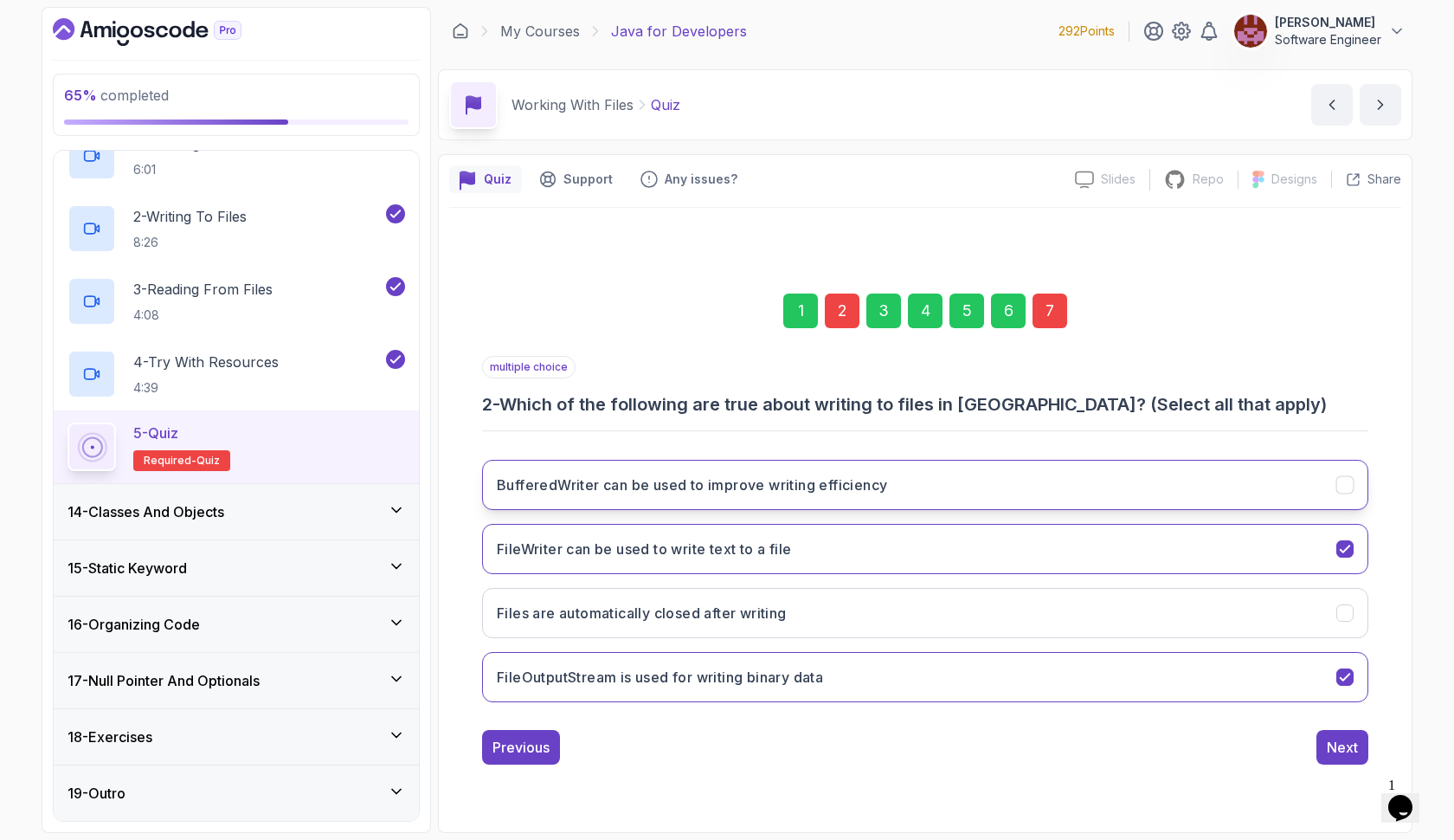
click at [825, 486] on h3 "BufferedWriter can be used to improve writing efficiency" at bounding box center [692, 485] width 390 height 21
click at [812, 682] on h3 "FileOutputStream is used for writing binary data" at bounding box center [661, 677] width 327 height 21
click at [1053, 316] on div "7" at bounding box center [1050, 311] width 35 height 35
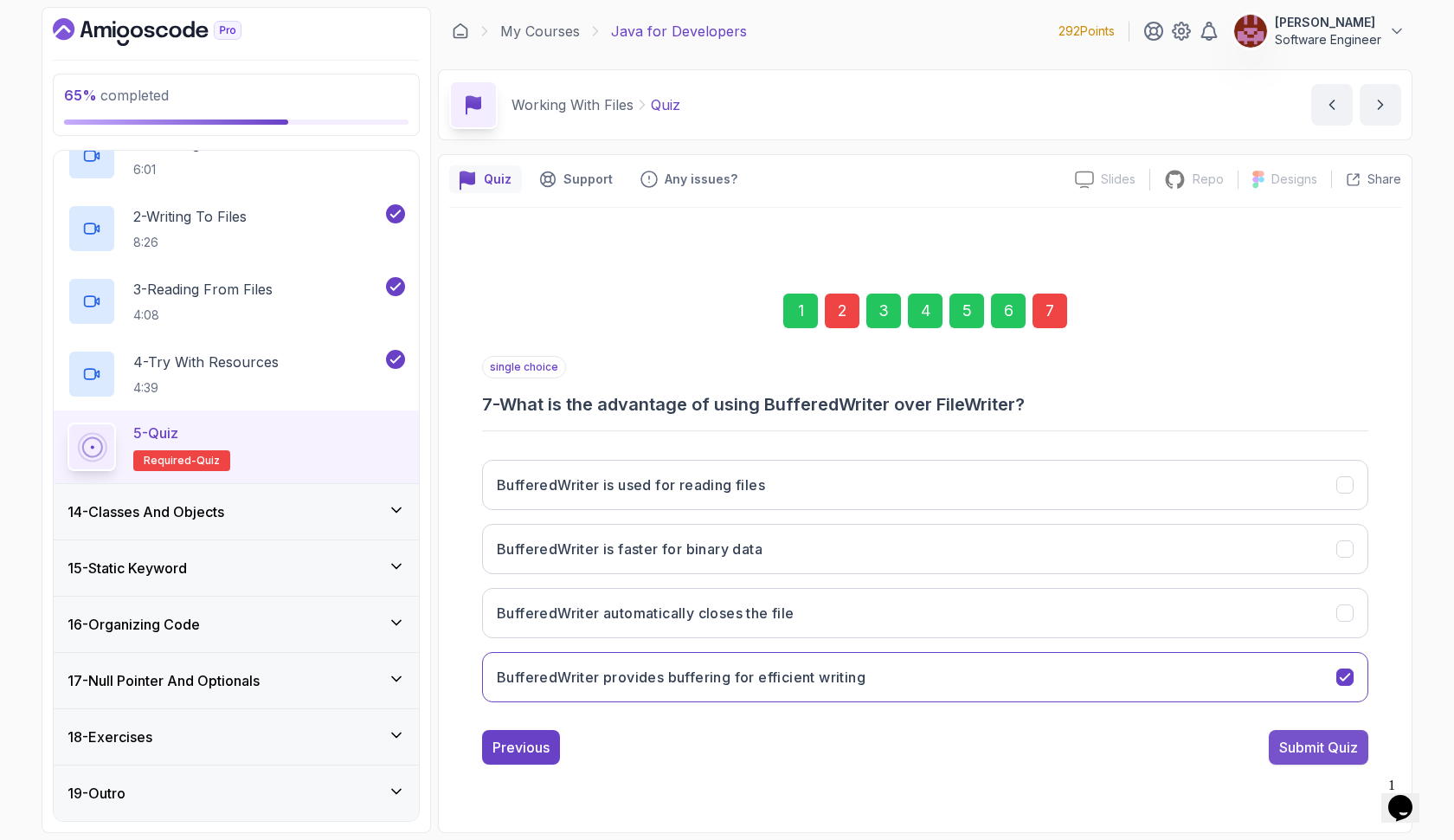
click at [1295, 738] on div "Submit Quiz" at bounding box center [1319, 747] width 79 height 21
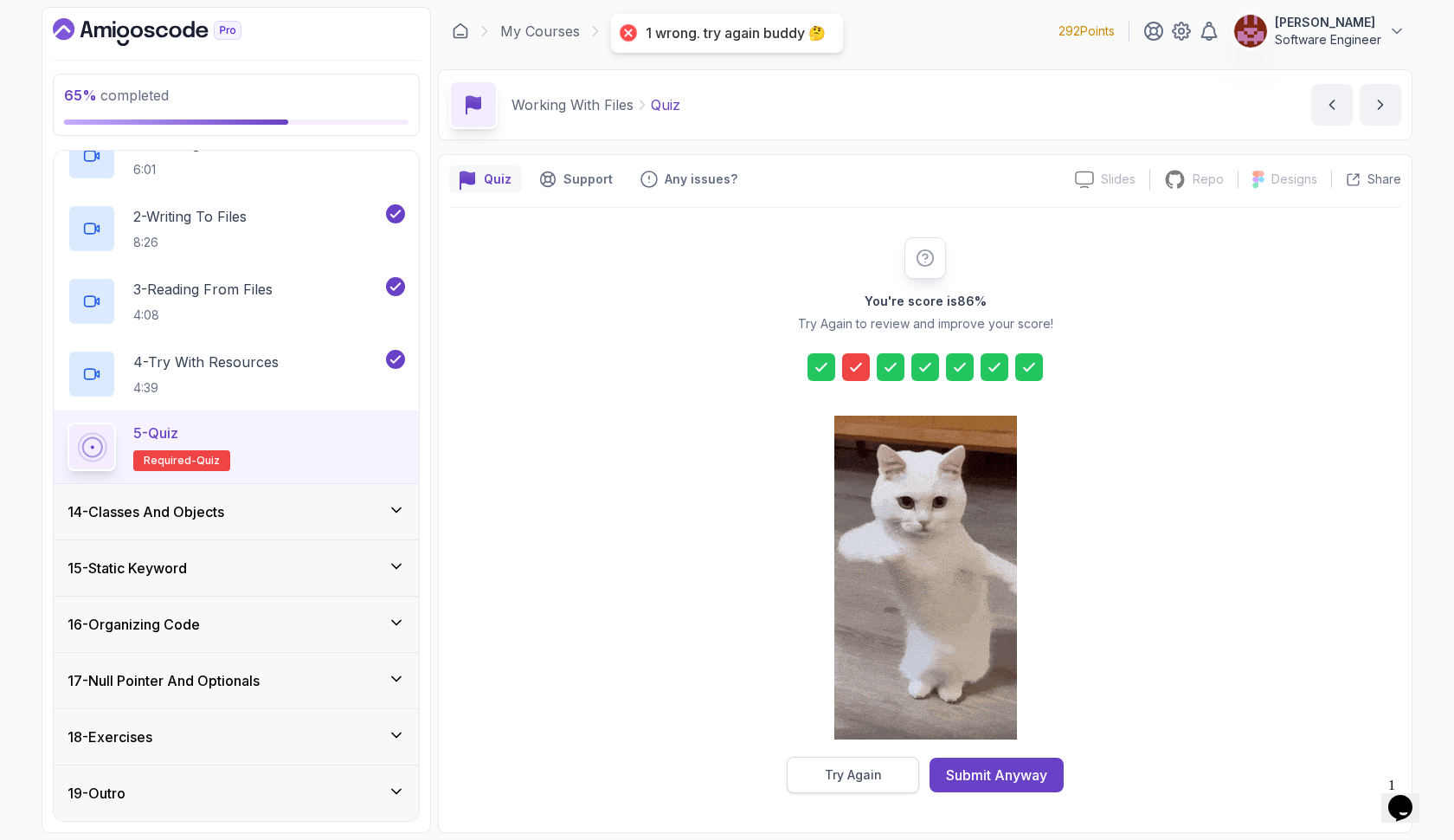
click at [859, 774] on div "Try Again" at bounding box center [854, 774] width 57 height 17
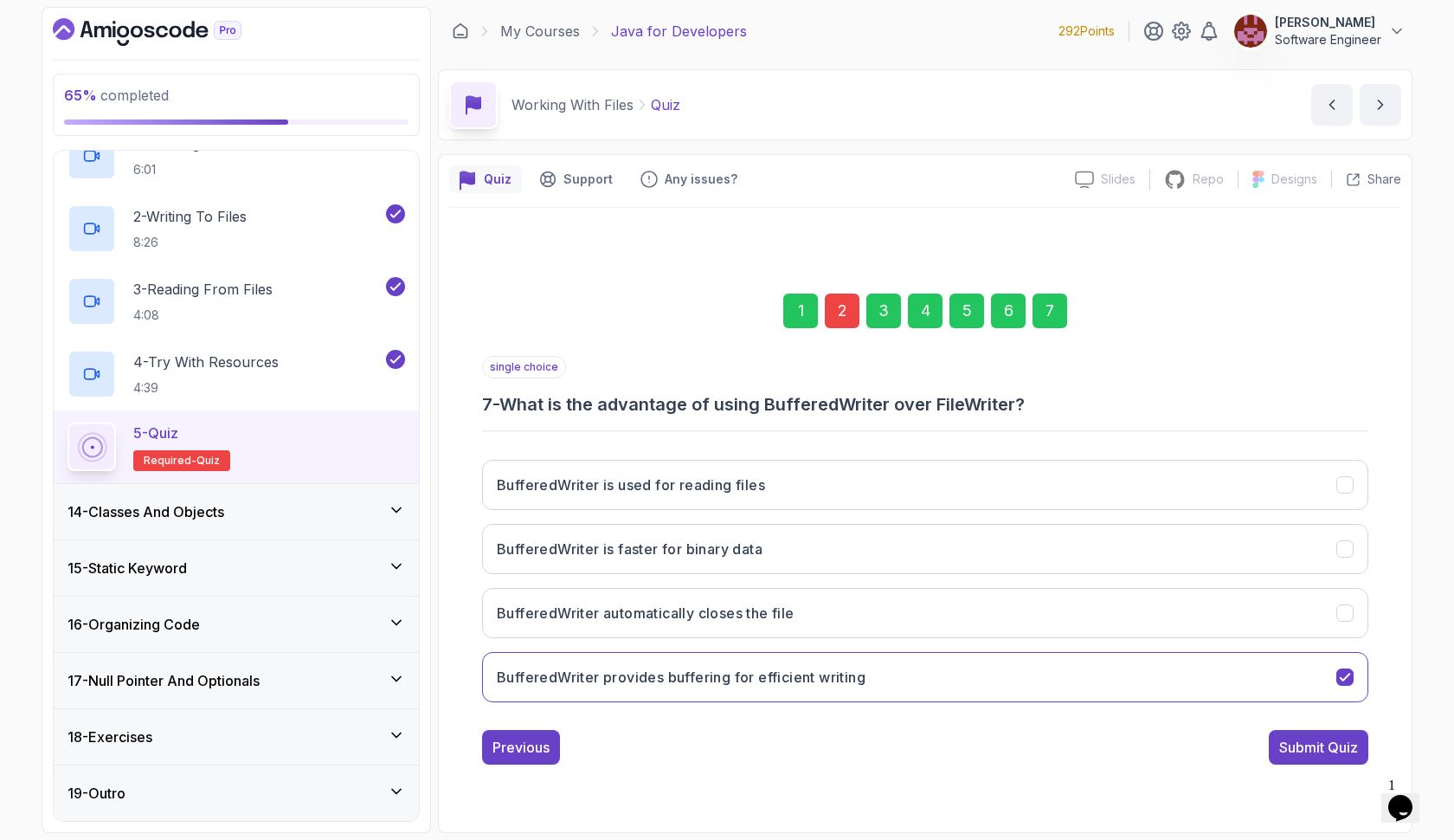
click at [842, 307] on div "2" at bounding box center [842, 311] width 35 height 35
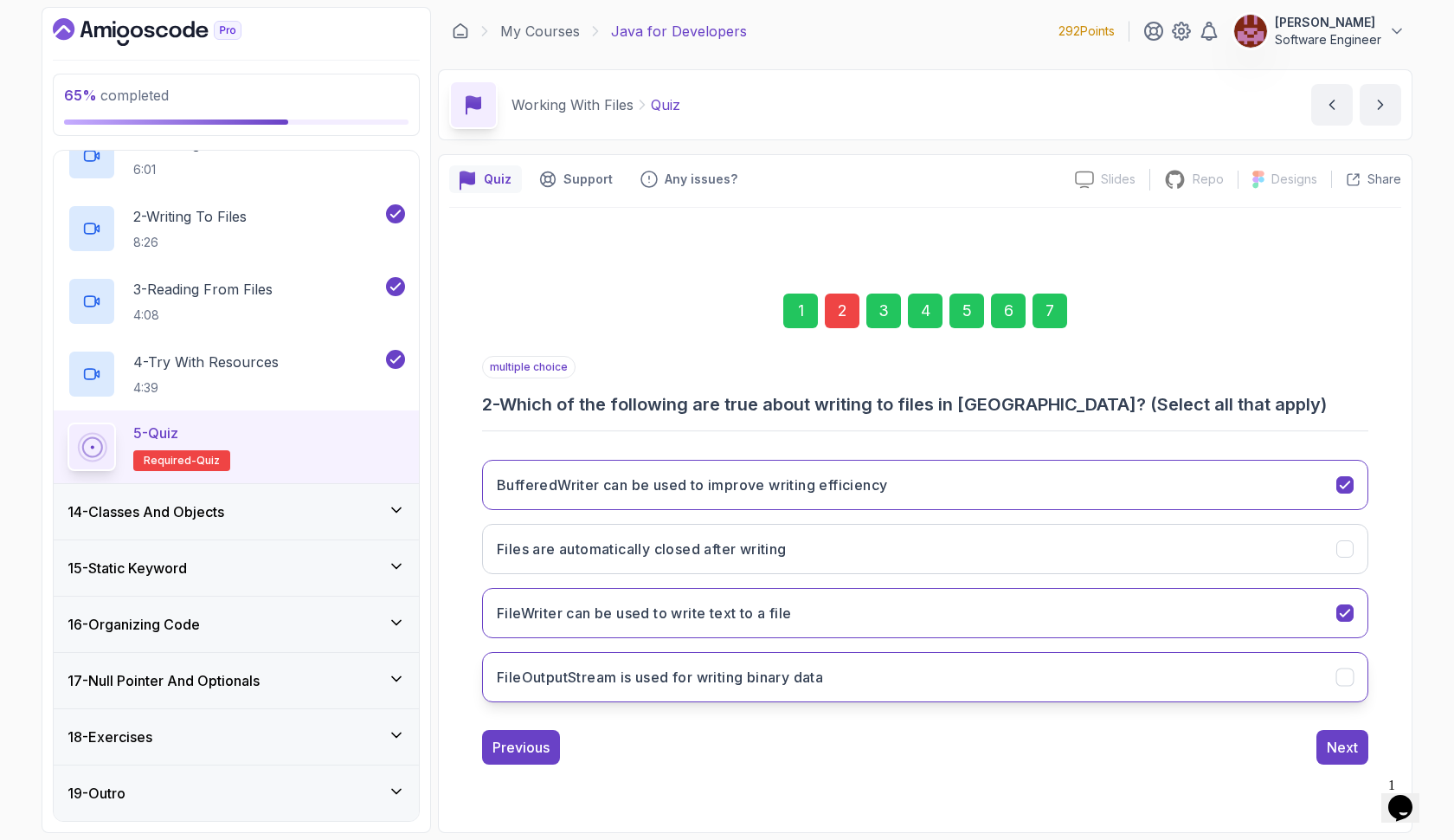
click at [769, 668] on h3 "FileOutputStream is used for writing binary data" at bounding box center [661, 677] width 327 height 21
click at [1061, 304] on div "7" at bounding box center [1050, 311] width 35 height 35
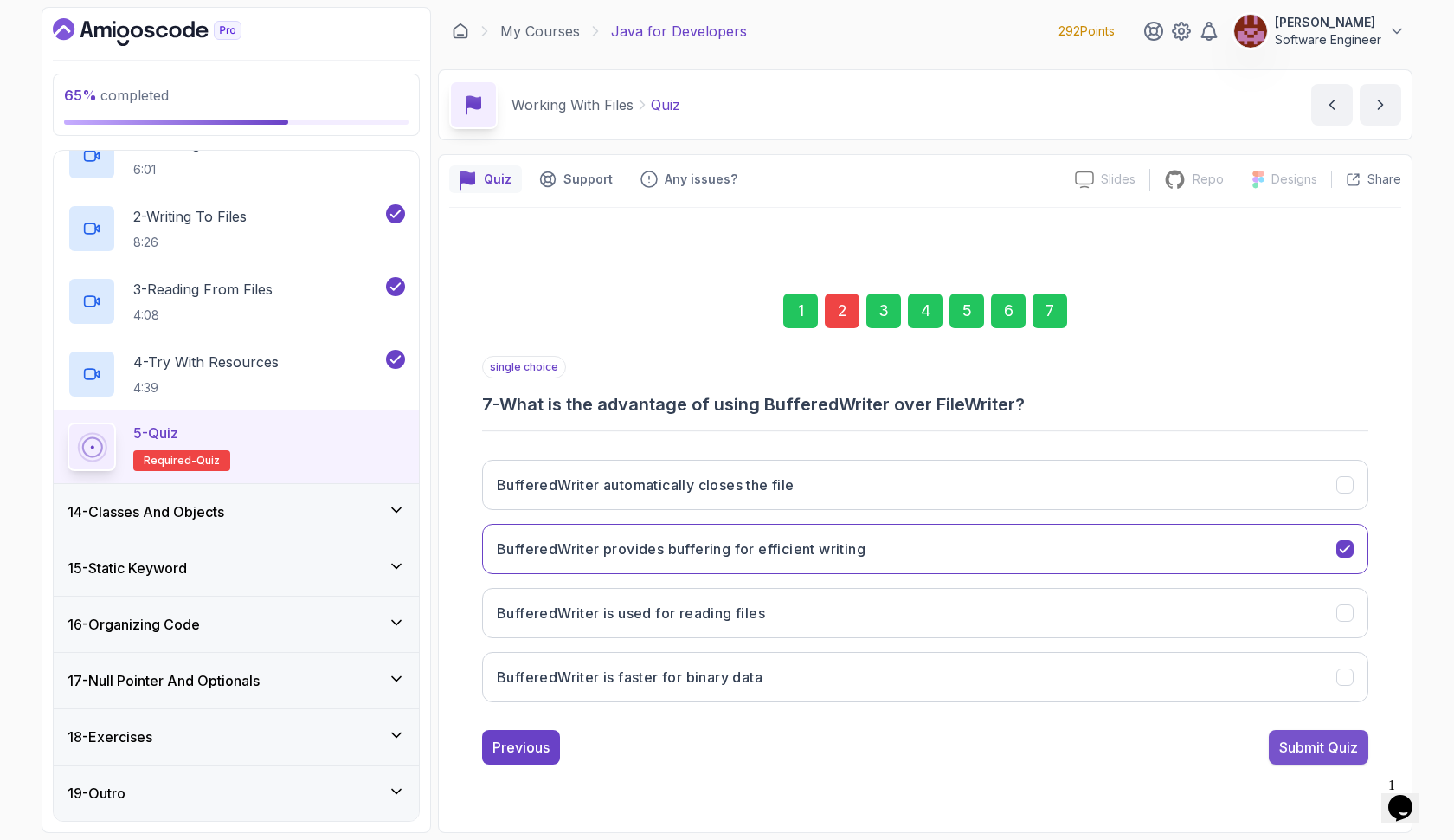
click at [1303, 748] on div "Submit Quiz" at bounding box center [1319, 747] width 79 height 21
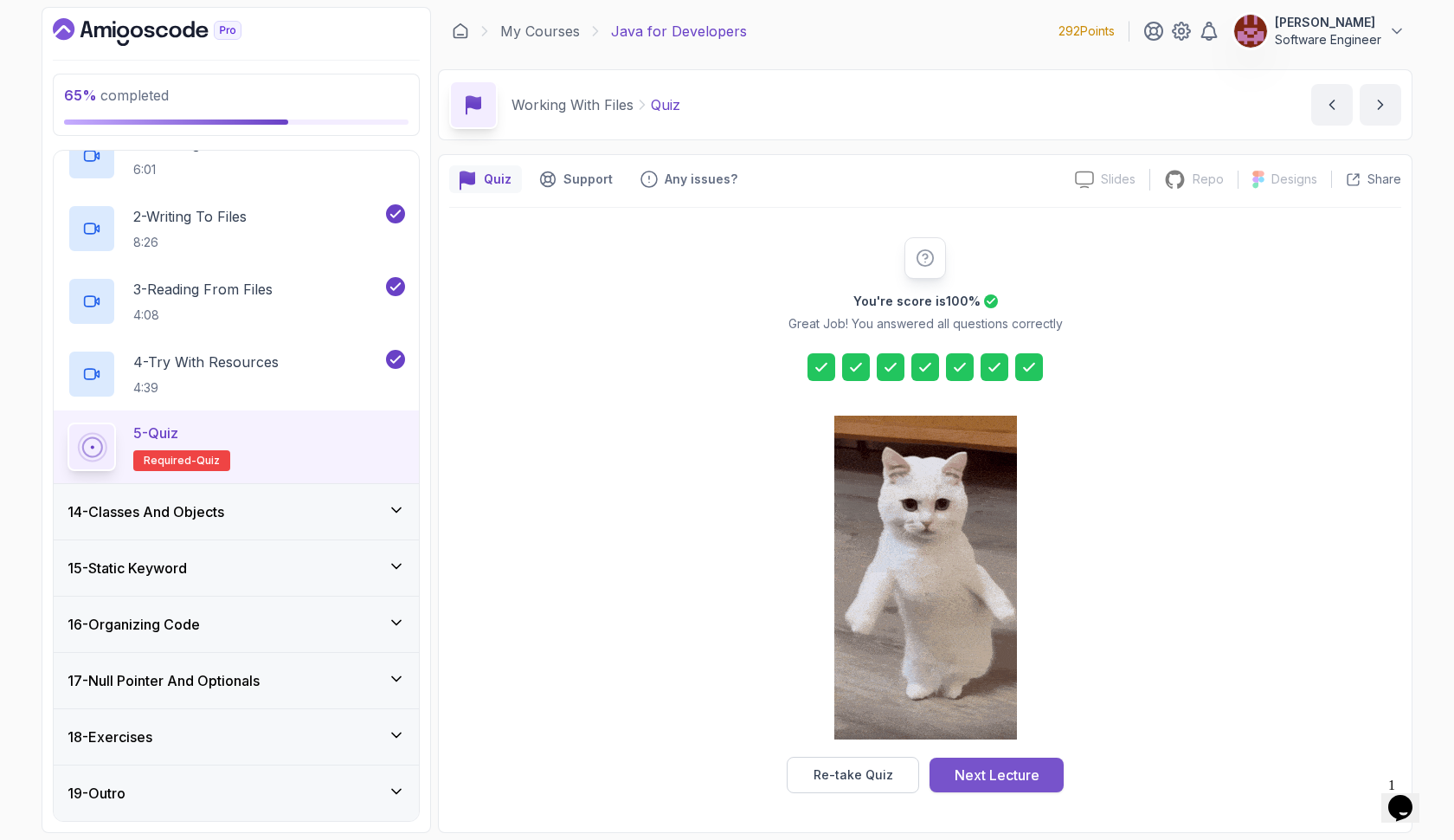
click at [1017, 768] on div "Next Lecture" at bounding box center [997, 774] width 85 height 21
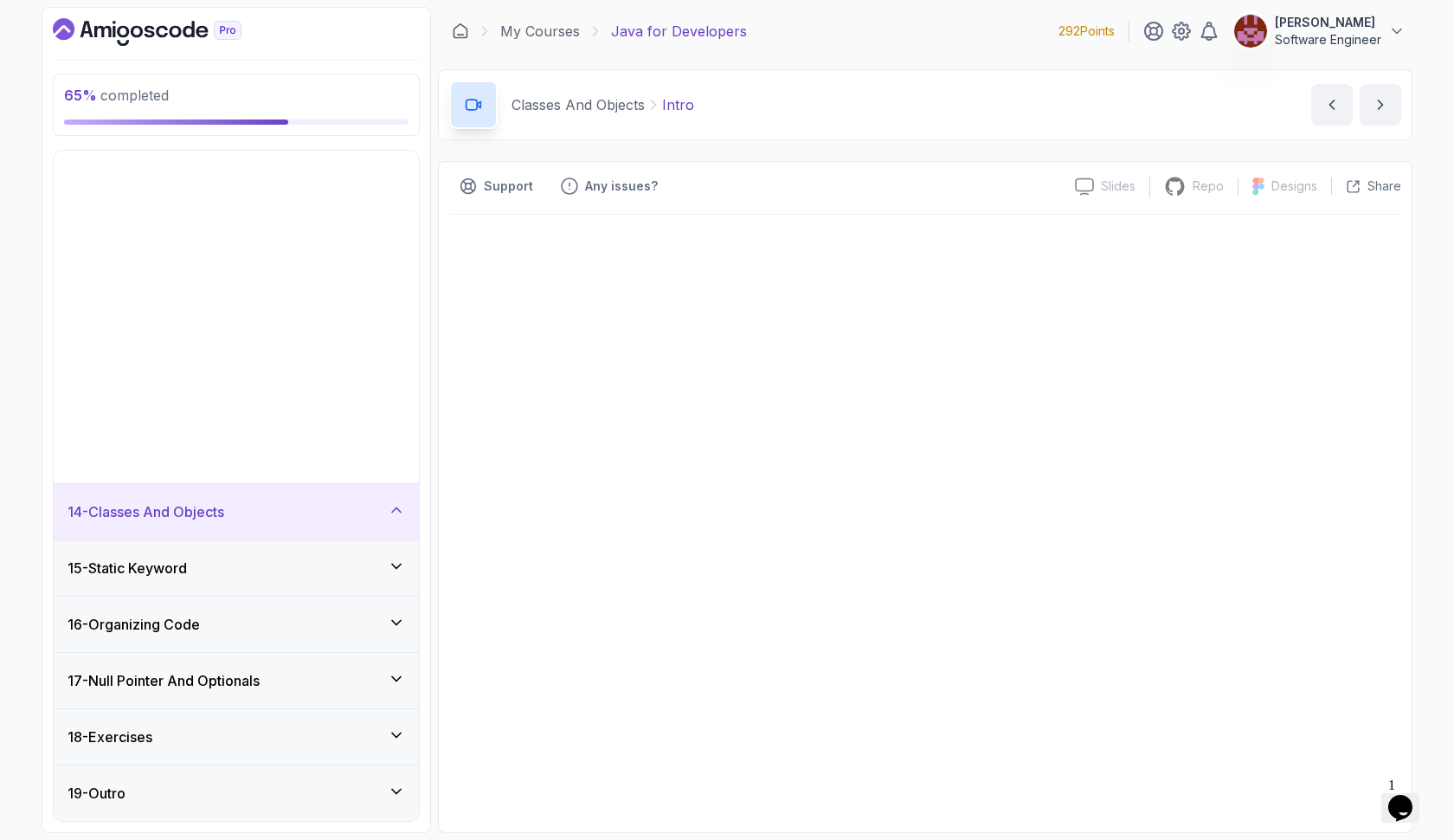
scroll to position [399, 0]
